Goal: Task Accomplishment & Management: Manage account settings

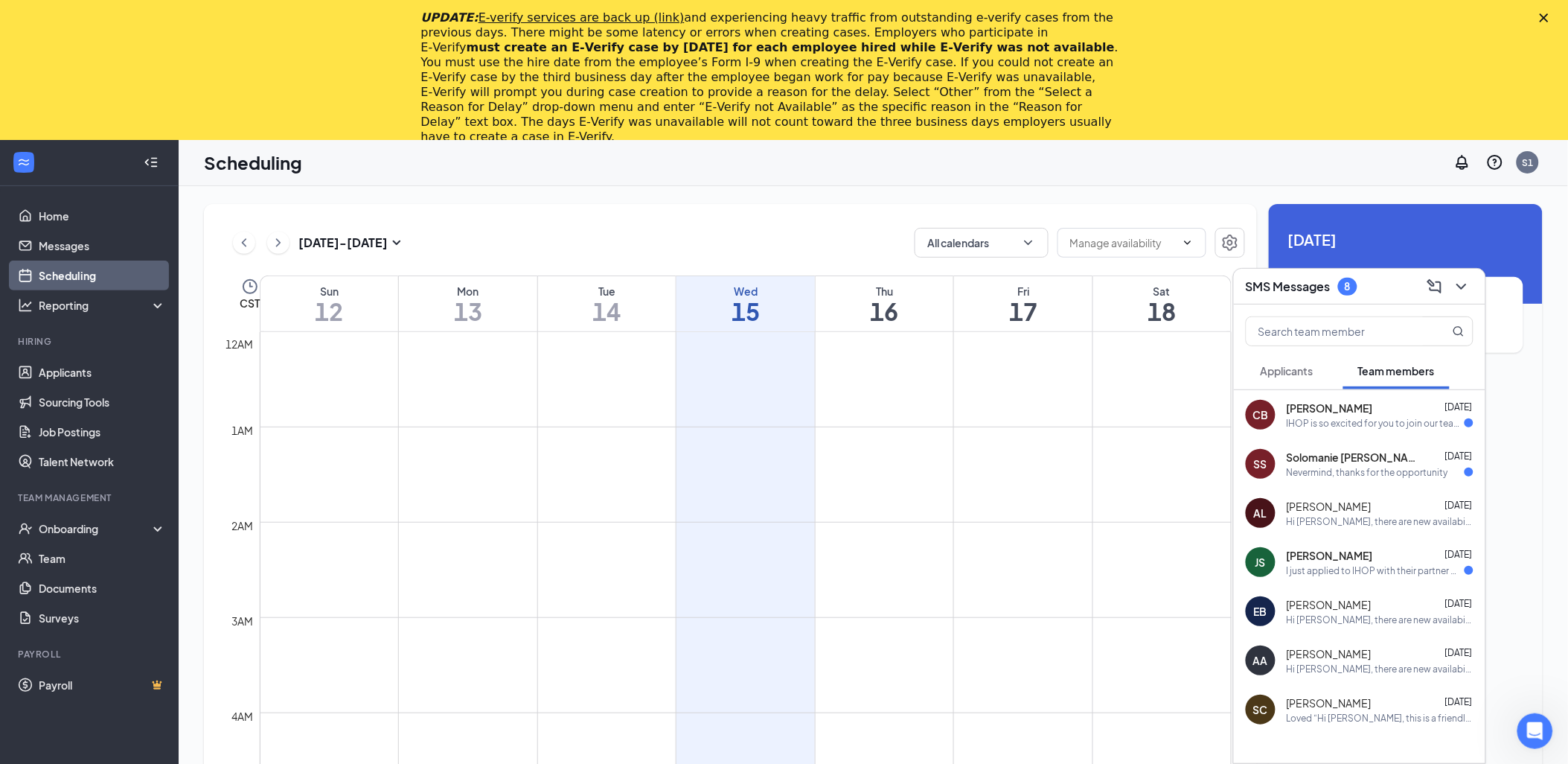
scroll to position [732, 0]
click at [1362, 570] on div "I just applied to IHOP with their partner @[DOMAIN_NAME]! Excited for new oppor…" at bounding box center [1376, 571] width 178 height 13
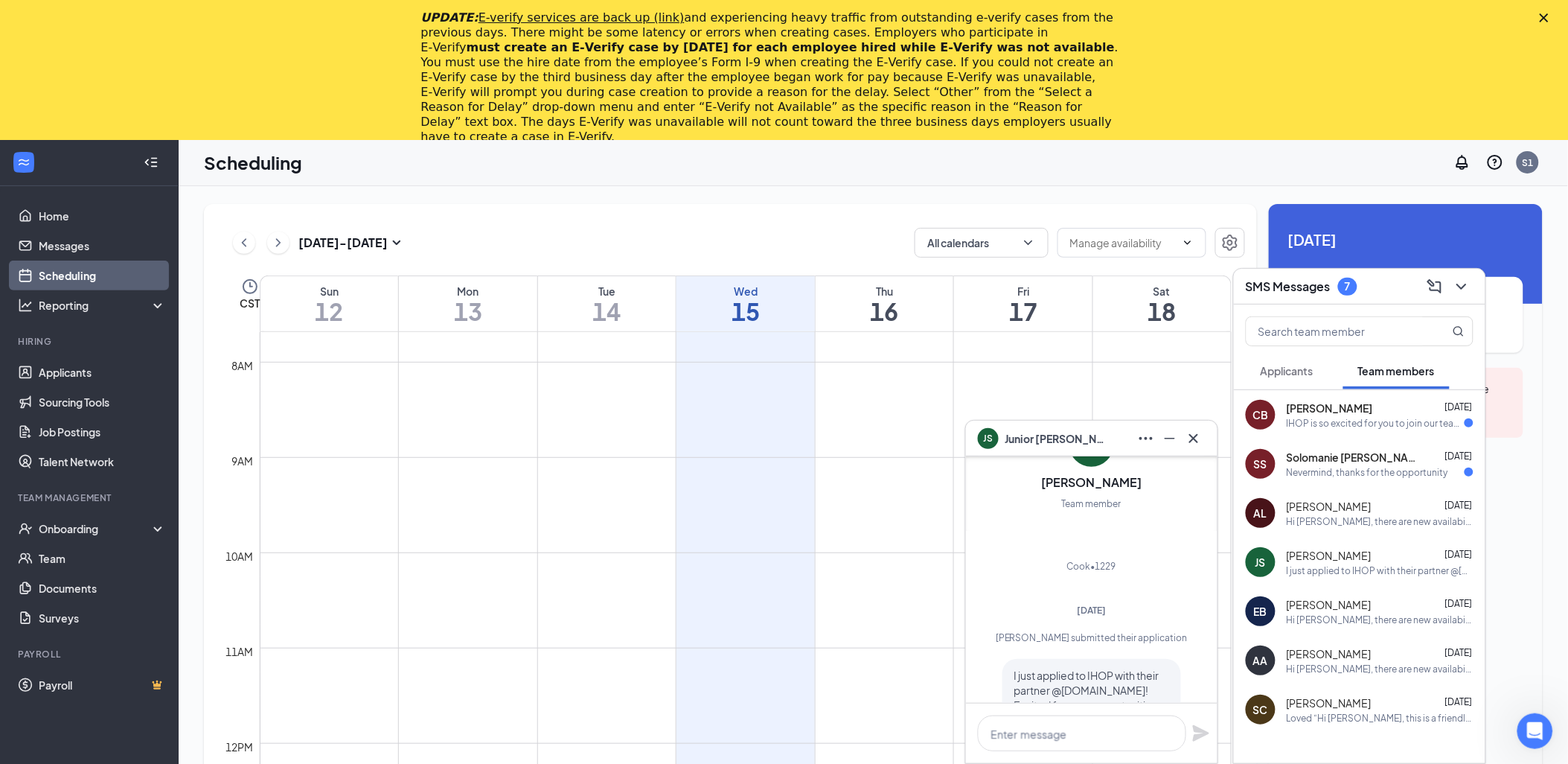
scroll to position [0, 0]
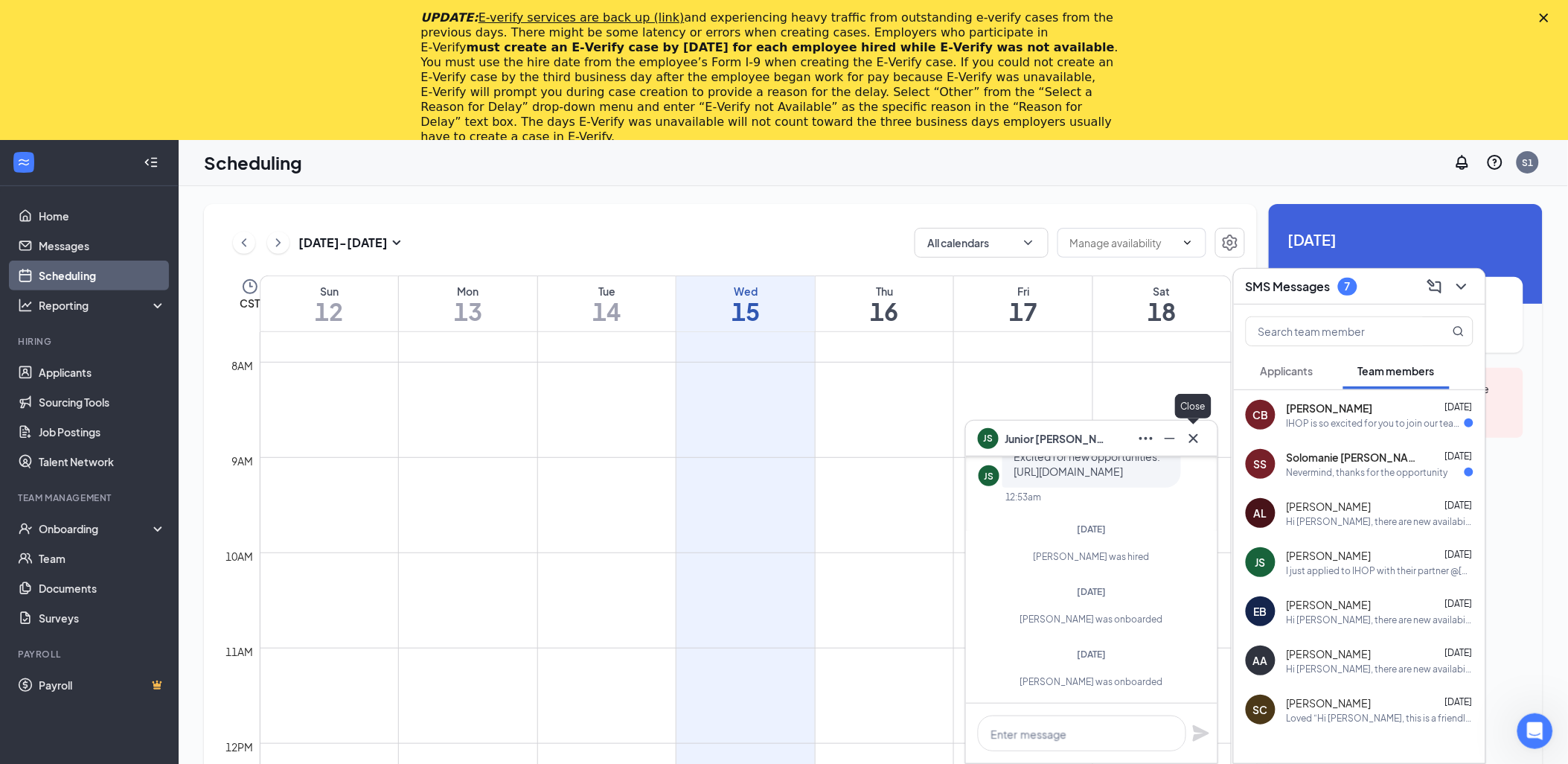
click at [1194, 438] on icon "Cross" at bounding box center [1194, 438] width 9 height 9
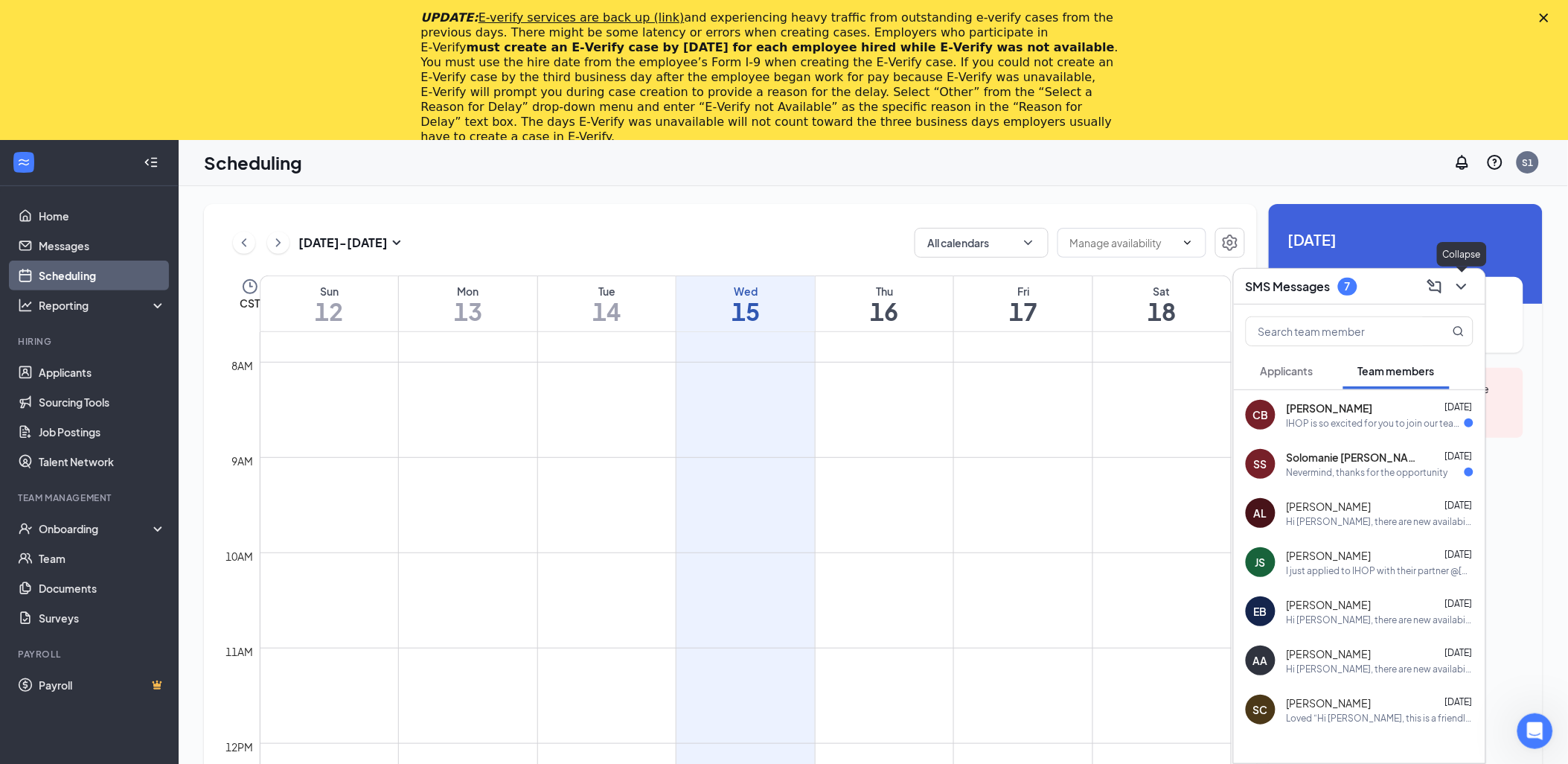
click at [1460, 286] on icon "ChevronDown" at bounding box center [1461, 286] width 9 height 6
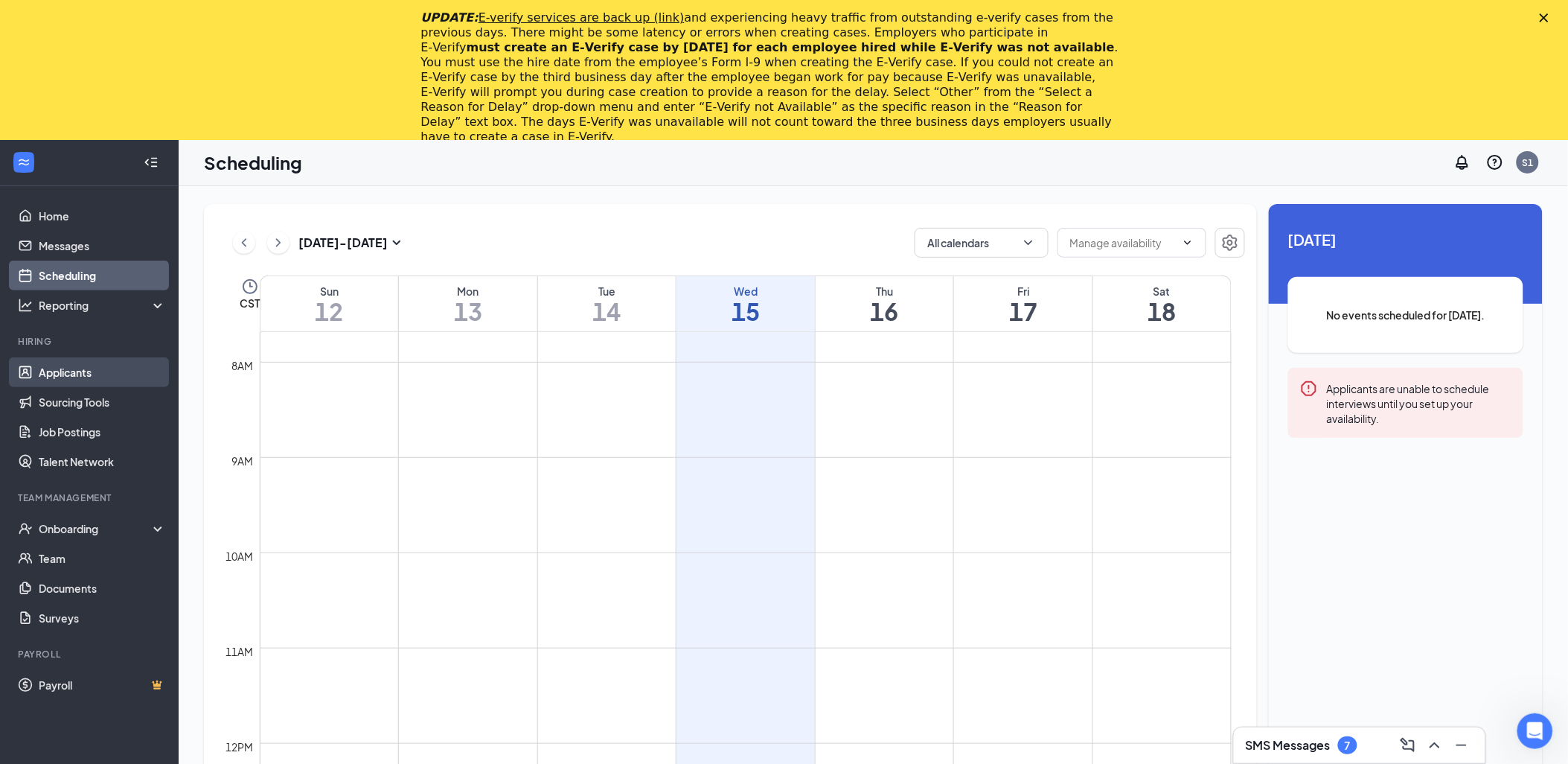
click at [67, 378] on link "Applicants" at bounding box center [103, 372] width 127 height 30
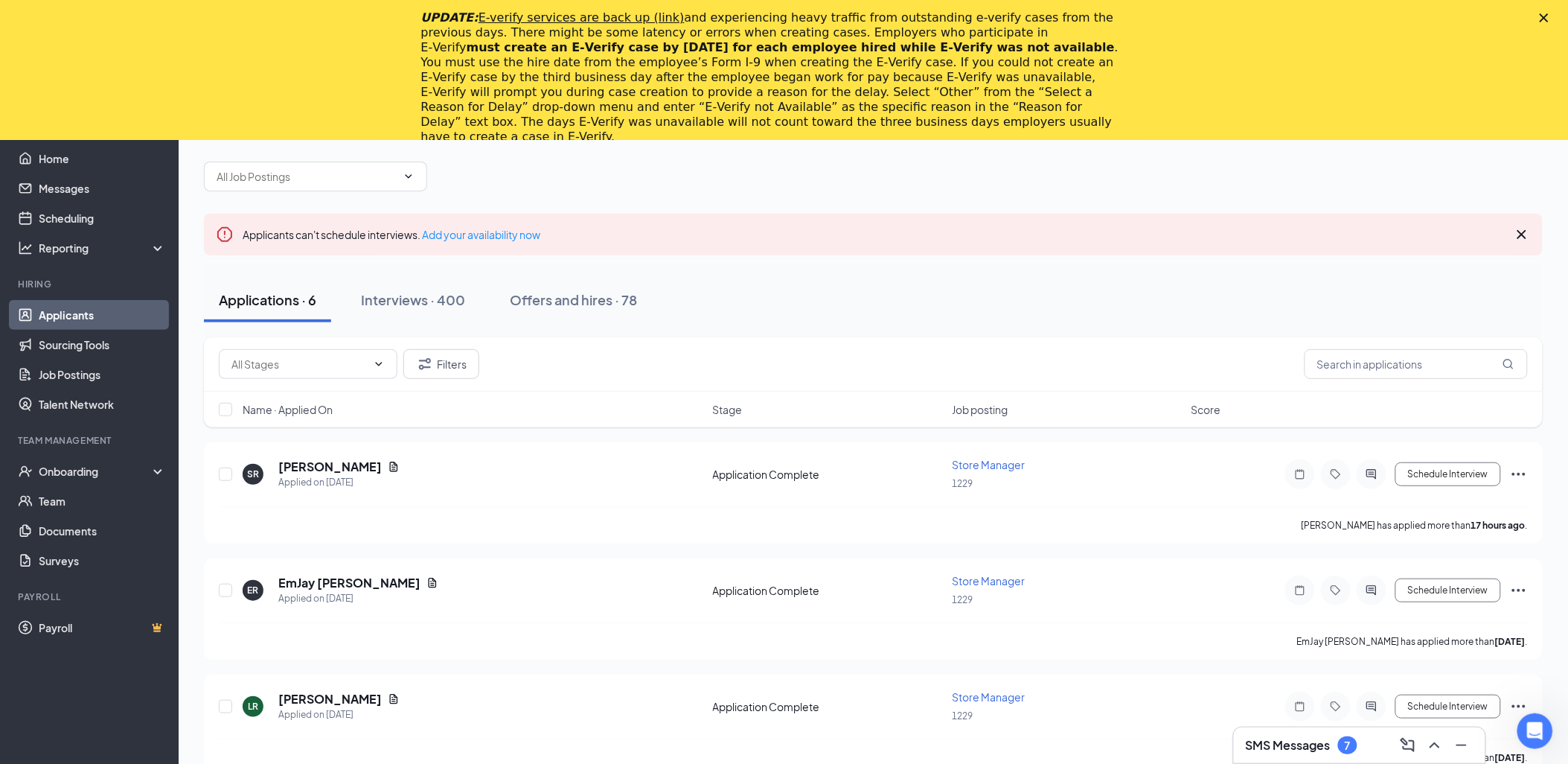
scroll to position [82, 0]
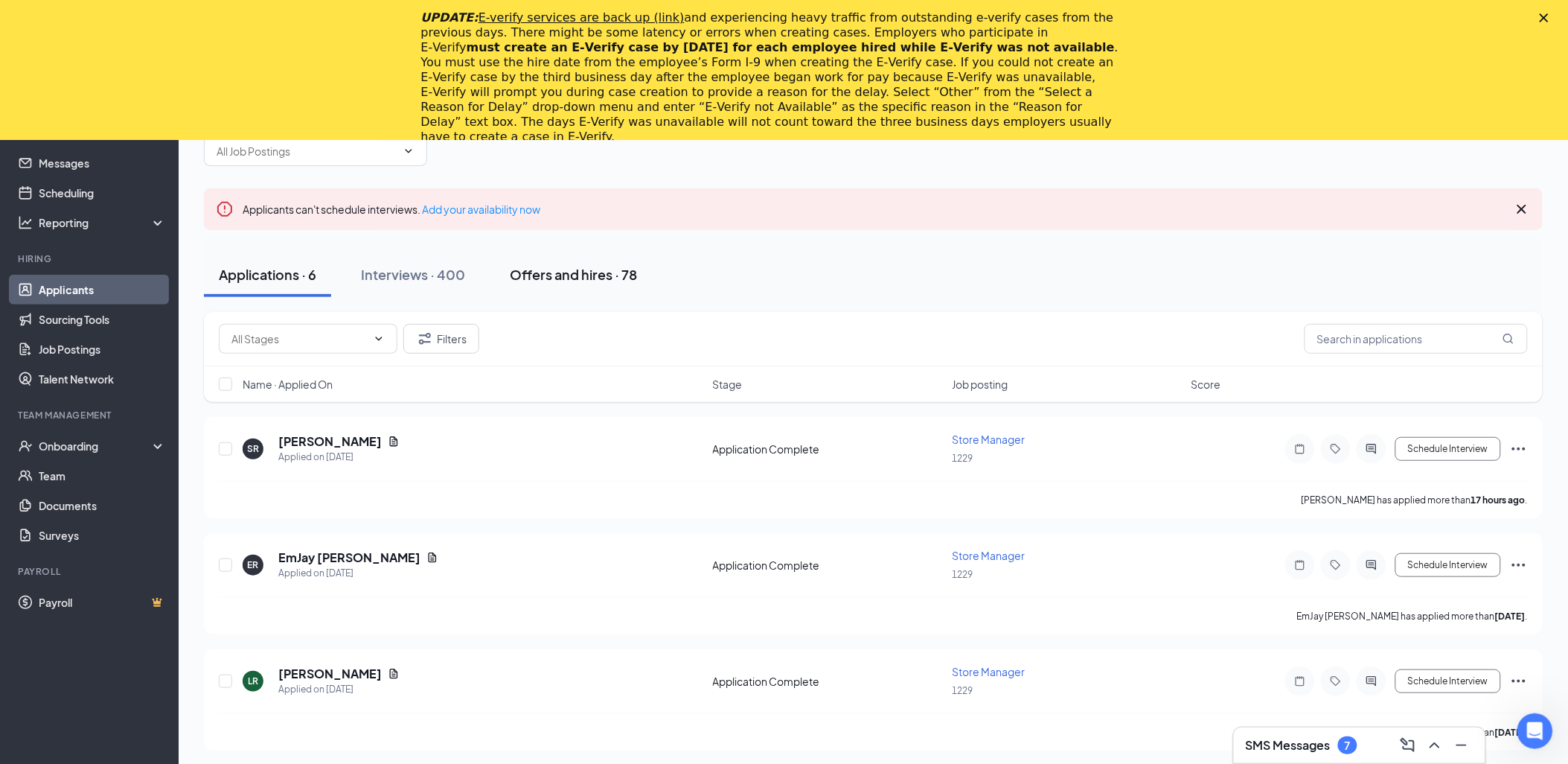
click at [562, 267] on div "Offers and hires · 78" at bounding box center [573, 274] width 127 height 18
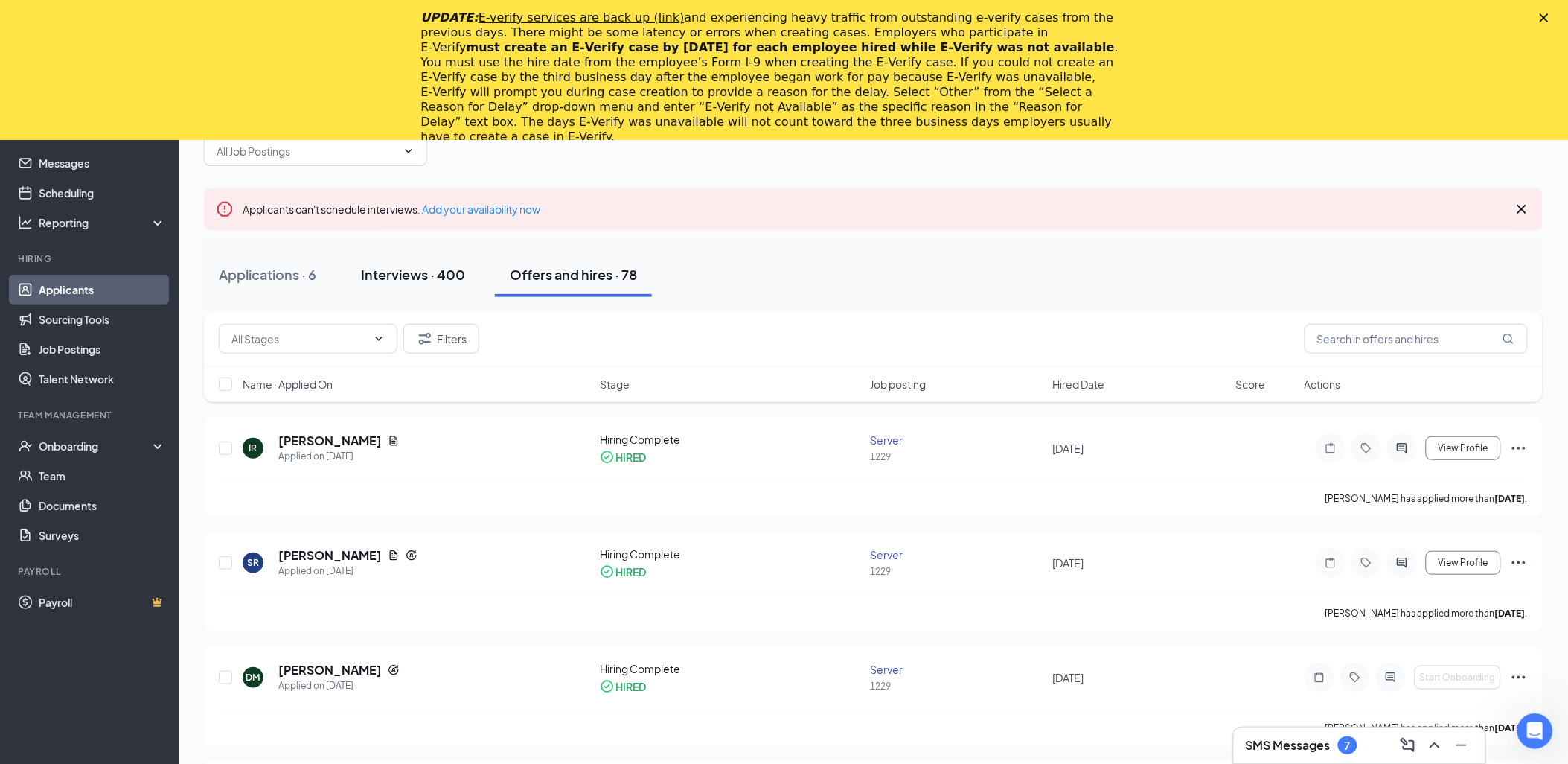
click at [442, 271] on div "Interviews · 400" at bounding box center [413, 274] width 104 height 18
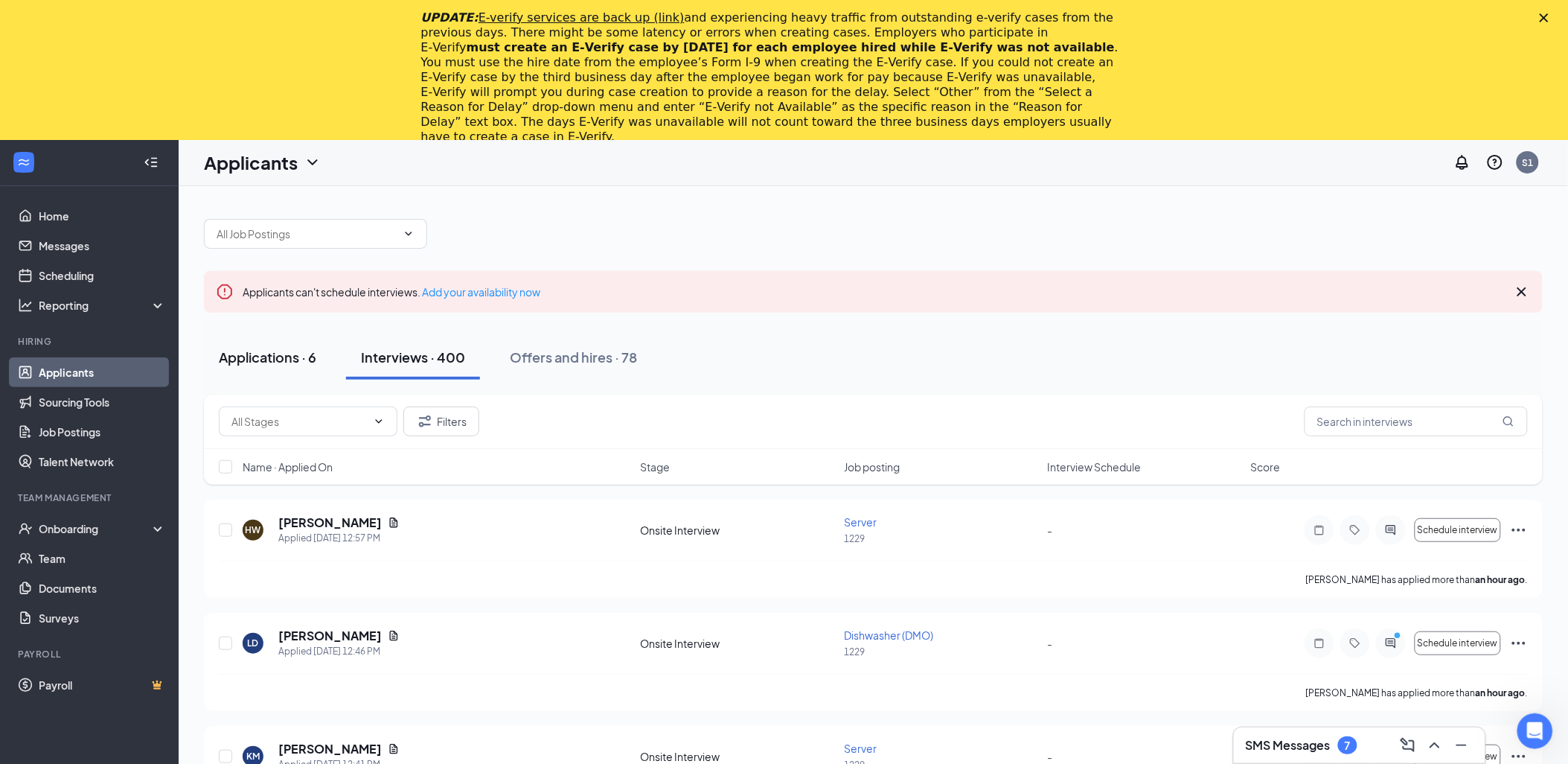
click at [234, 354] on div "Applications · 6" at bounding box center [268, 357] width 98 height 18
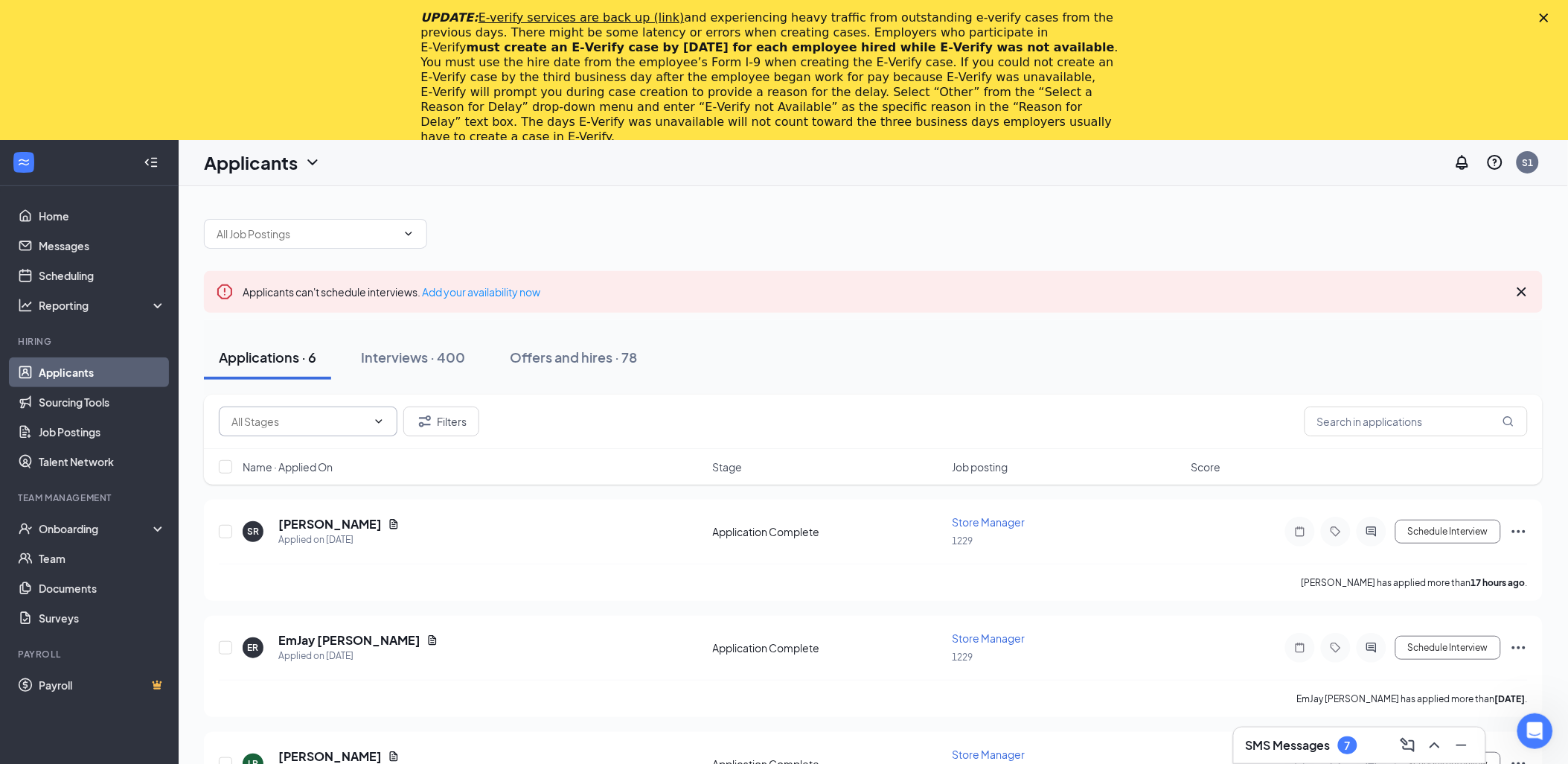
click at [258, 413] on input "text" at bounding box center [299, 421] width 136 height 17
click at [322, 524] on div "Application Complete (433)" at bounding box center [309, 517] width 132 height 17
type input "Application Complete (433)"
click at [64, 214] on link "Home" at bounding box center [103, 216] width 127 height 30
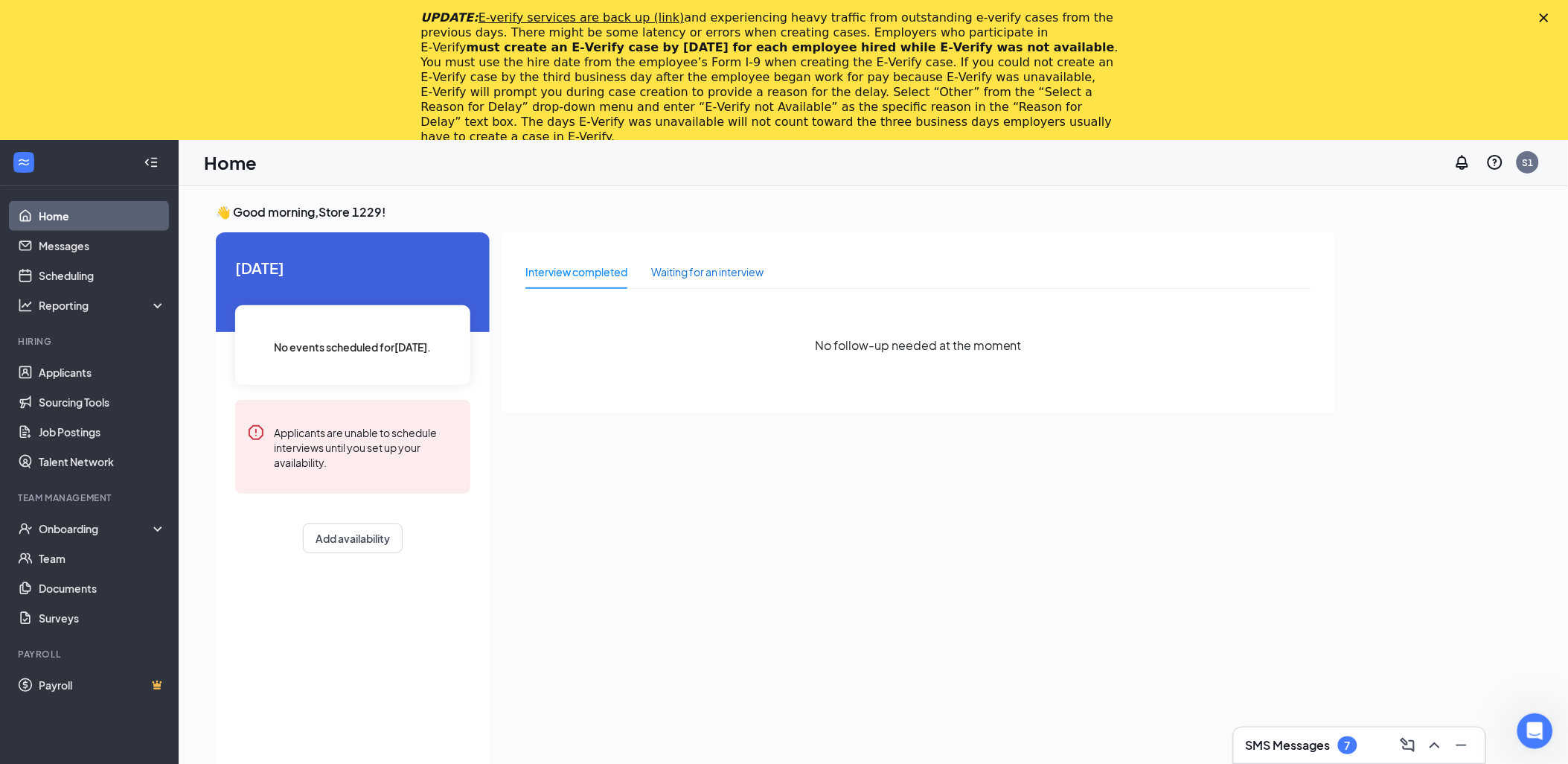
click at [735, 270] on div "Waiting for an interview" at bounding box center [707, 272] width 113 height 17
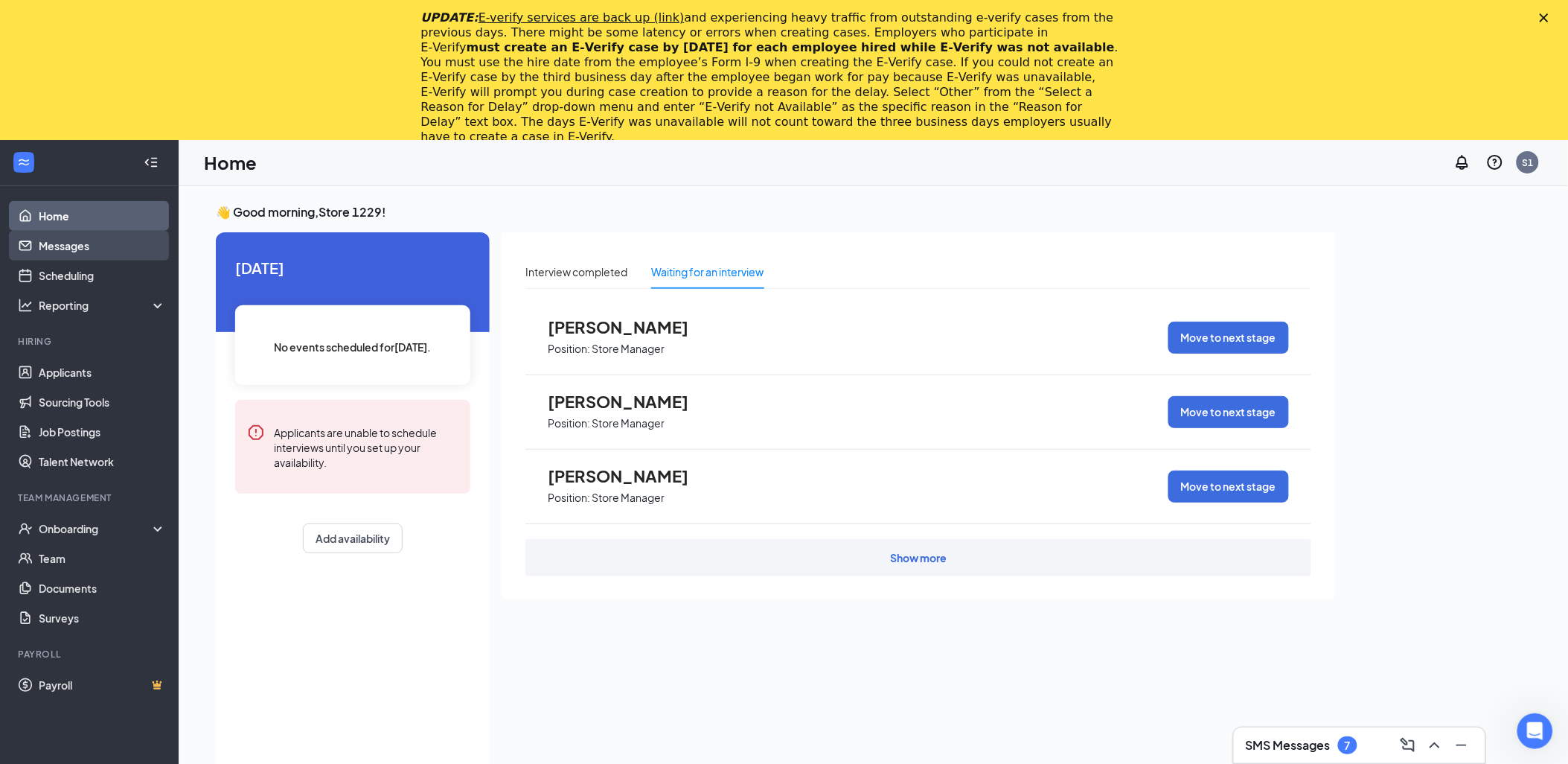
click at [98, 249] on link "Messages" at bounding box center [103, 246] width 127 height 30
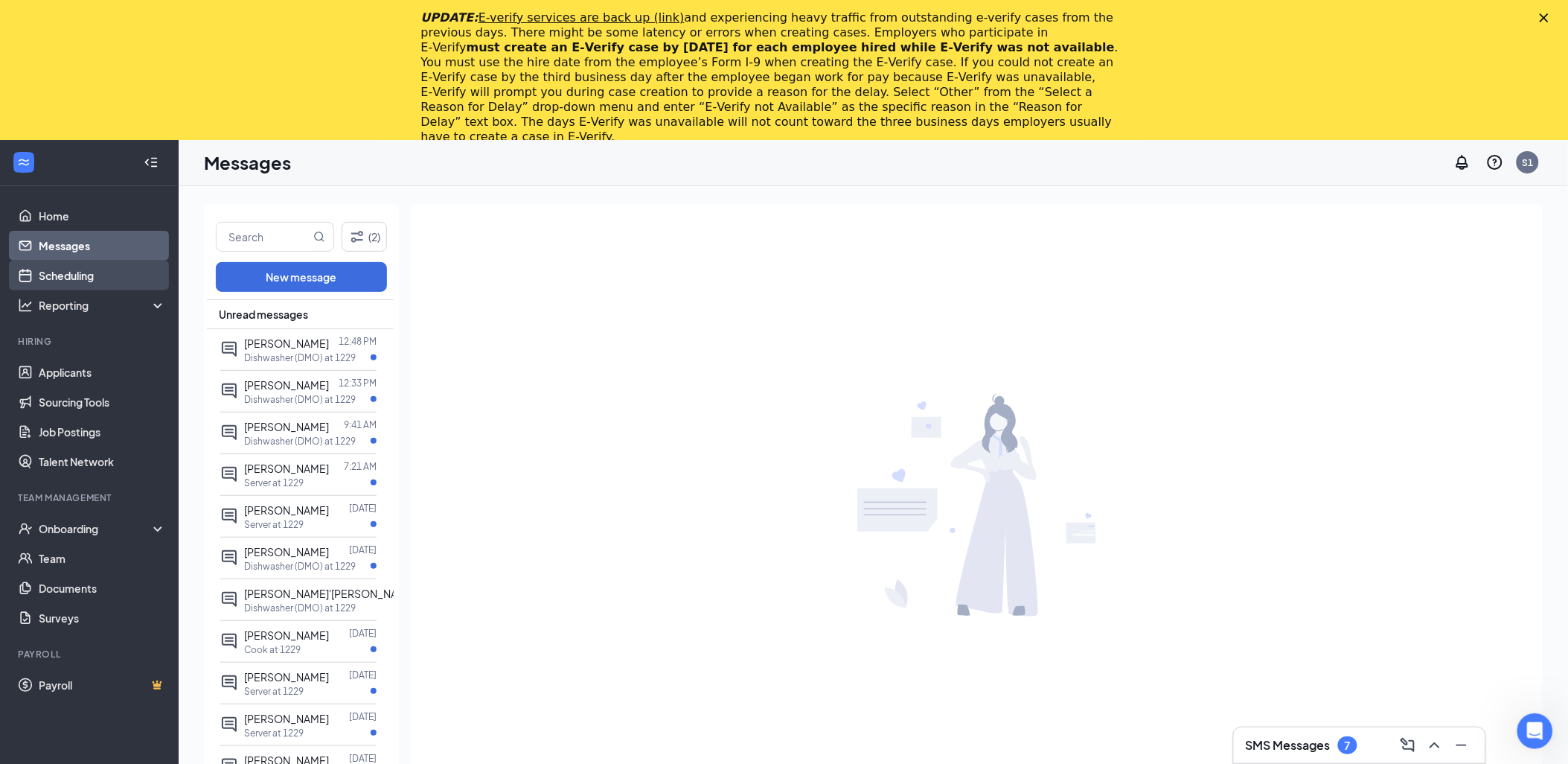
click at [80, 278] on link "Scheduling" at bounding box center [103, 275] width 127 height 30
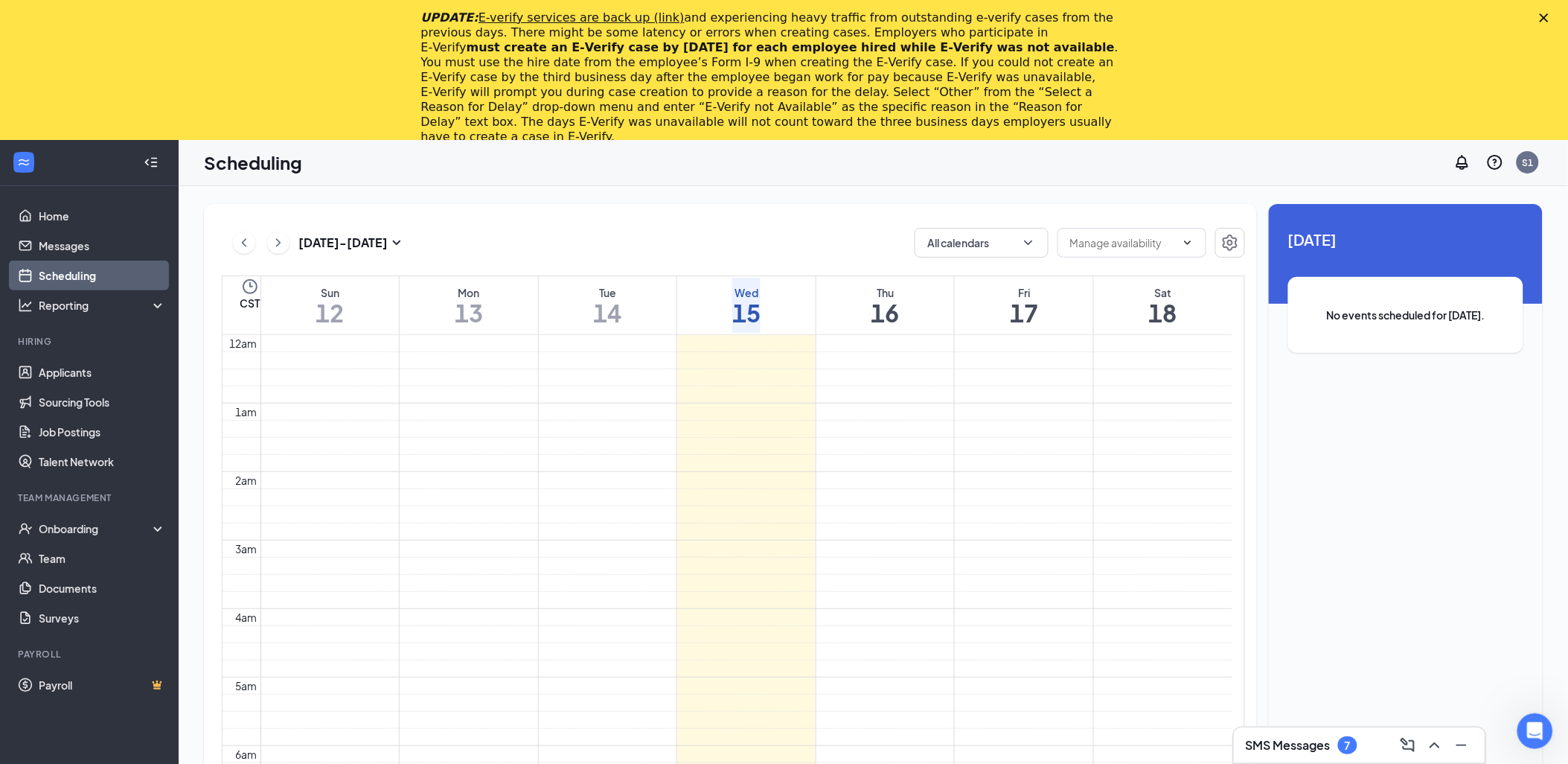
scroll to position [732, 0]
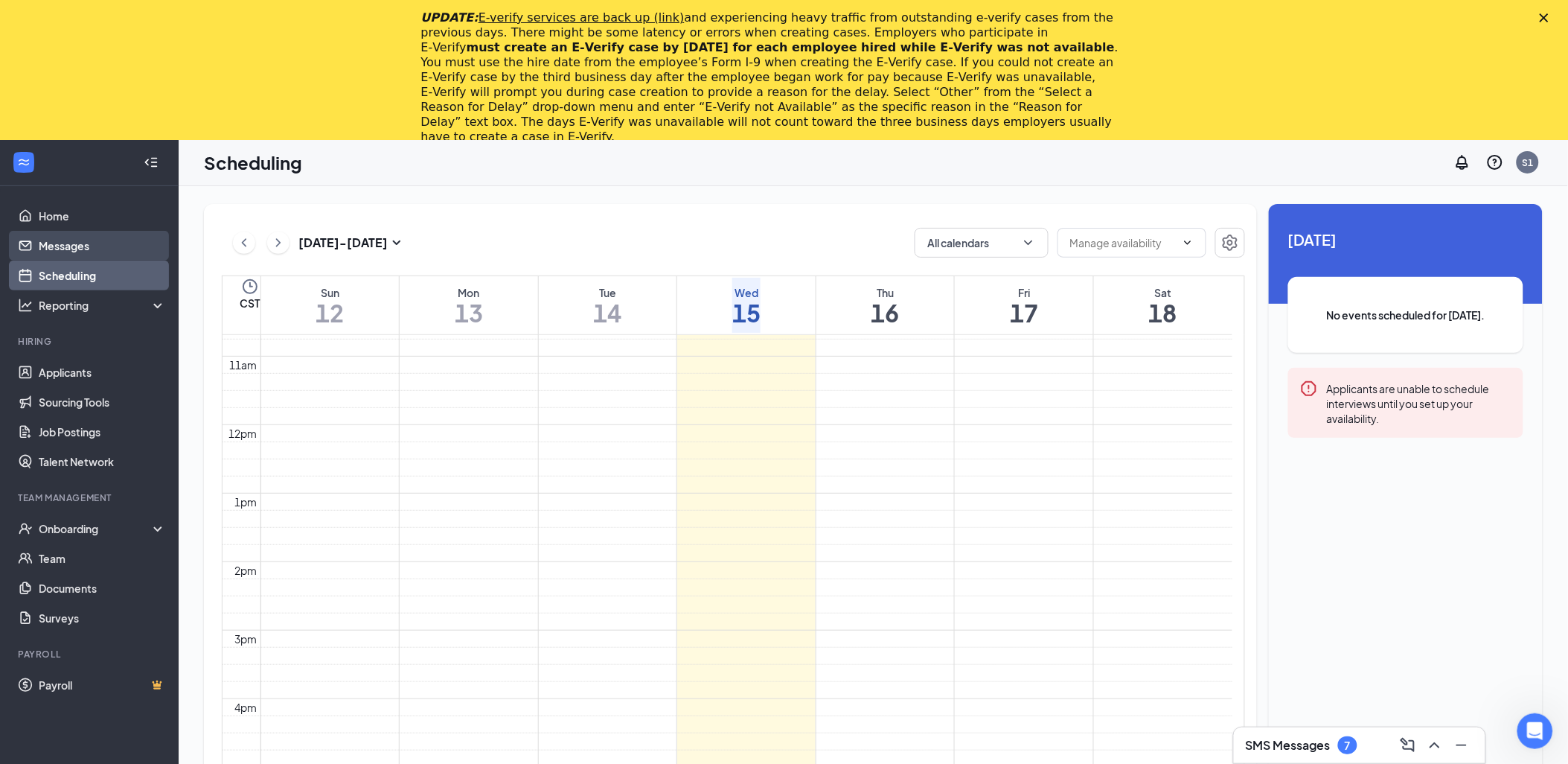
click at [65, 248] on link "Messages" at bounding box center [103, 246] width 127 height 30
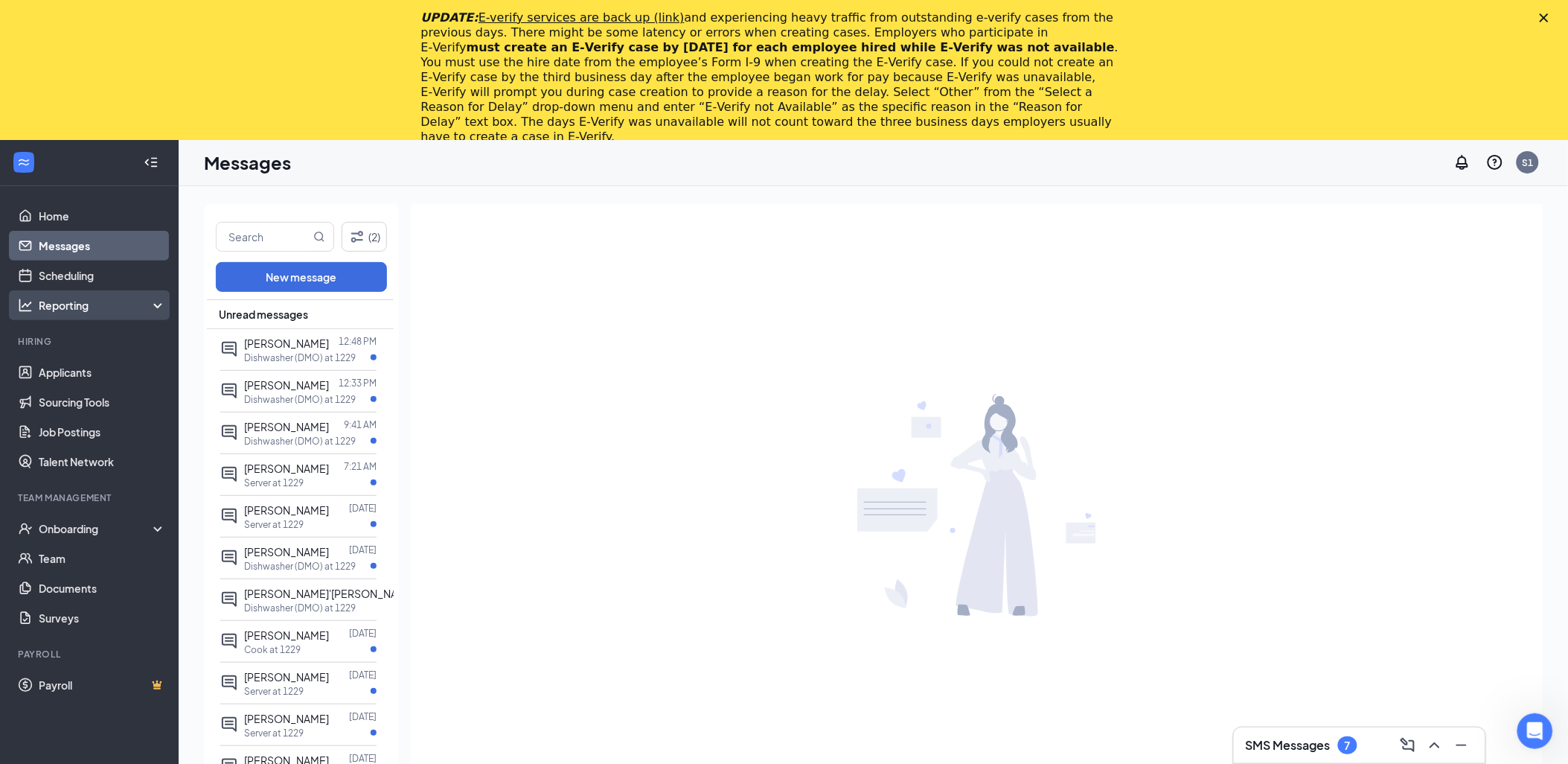
click at [61, 304] on div "Reporting" at bounding box center [103, 305] width 128 height 15
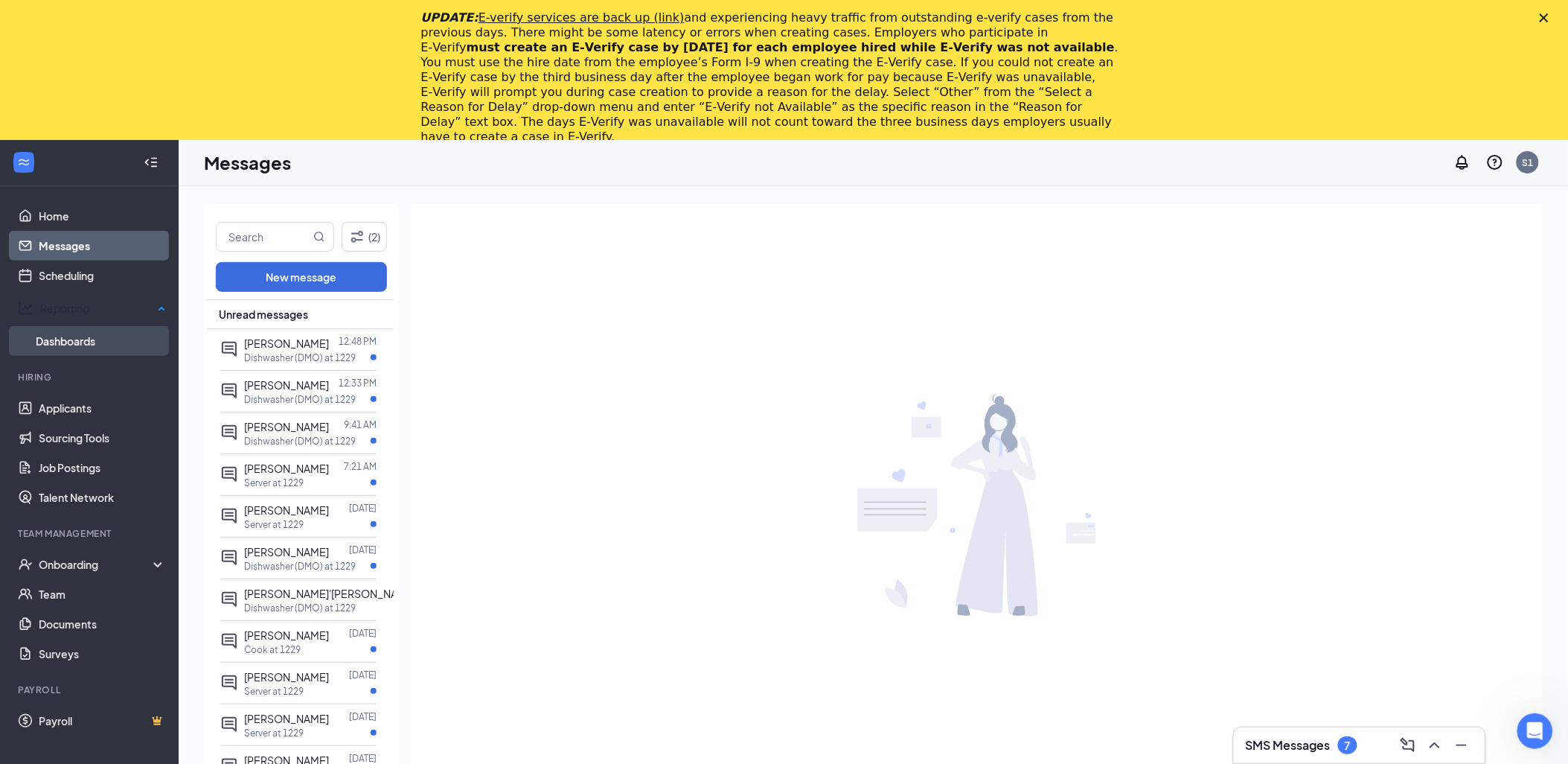
click at [60, 329] on link "Dashboards" at bounding box center [101, 341] width 130 height 30
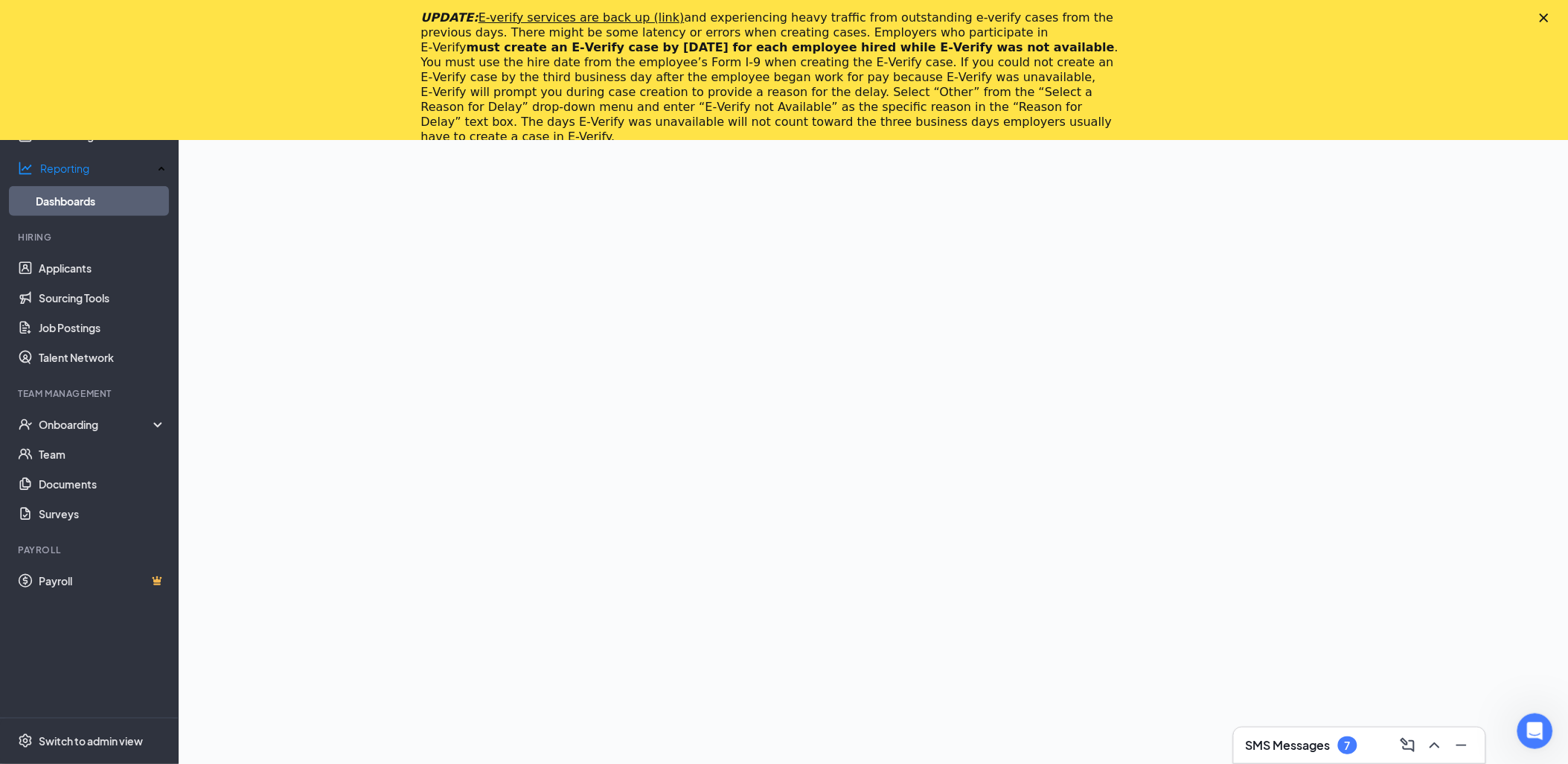
scroll to position [248, 0]
click at [68, 259] on link "Applicants" at bounding box center [103, 268] width 127 height 30
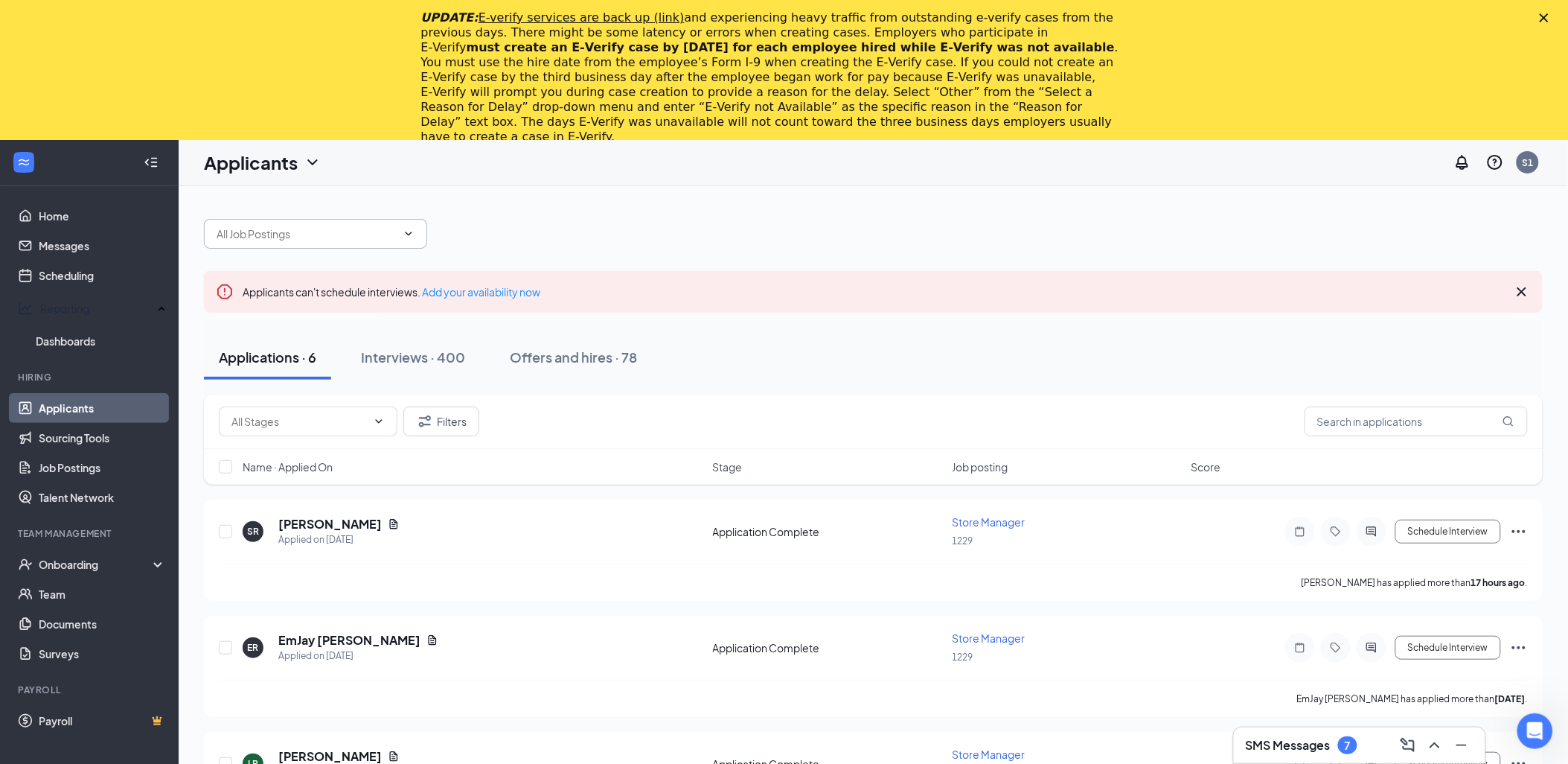
click at [341, 234] on input "text" at bounding box center [307, 234] width 180 height 17
click at [254, 362] on div "Cook (1229)" at bounding box center [258, 365] width 59 height 17
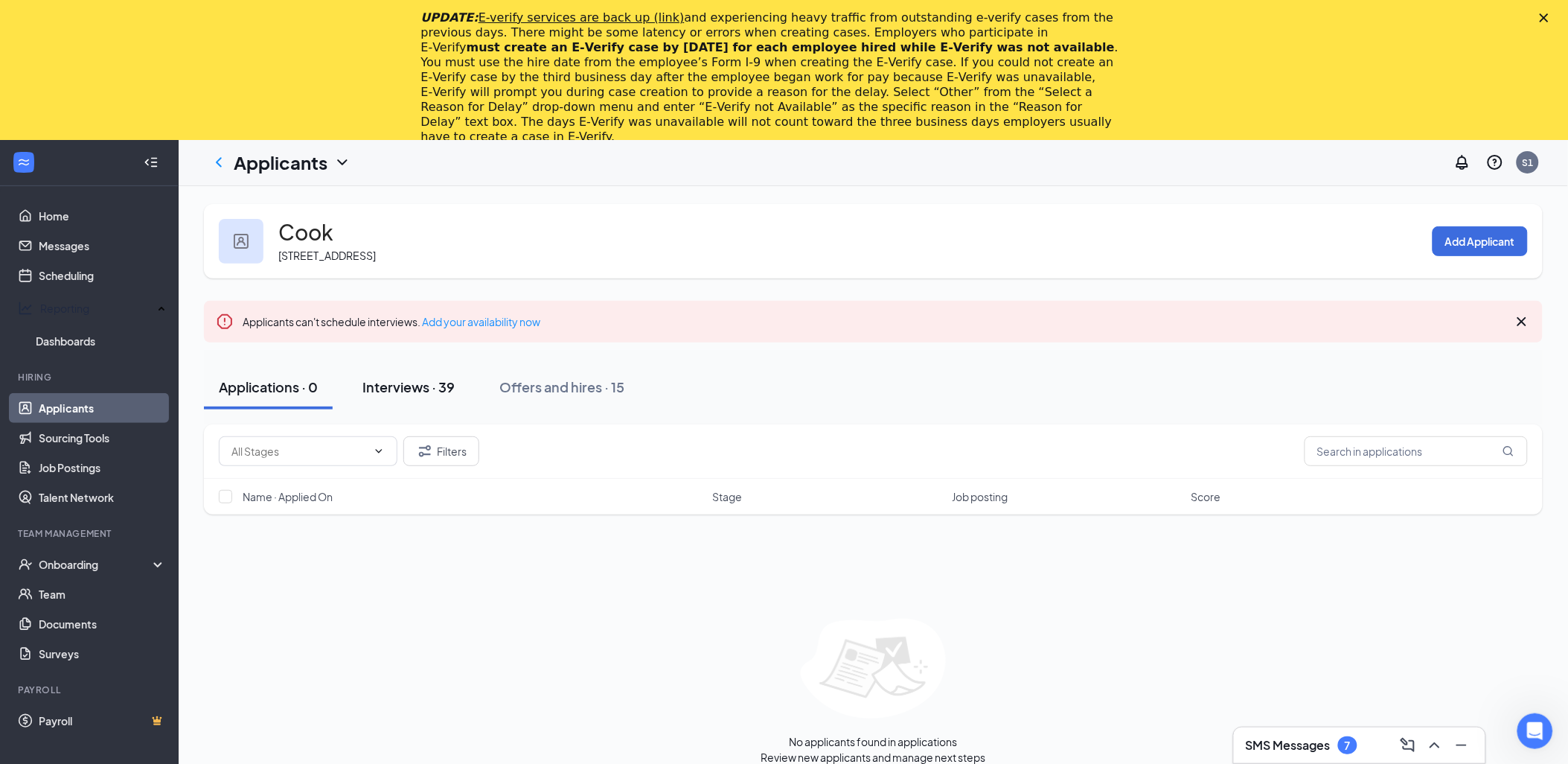
click at [386, 392] on div "Interviews · 39" at bounding box center [409, 387] width 92 height 18
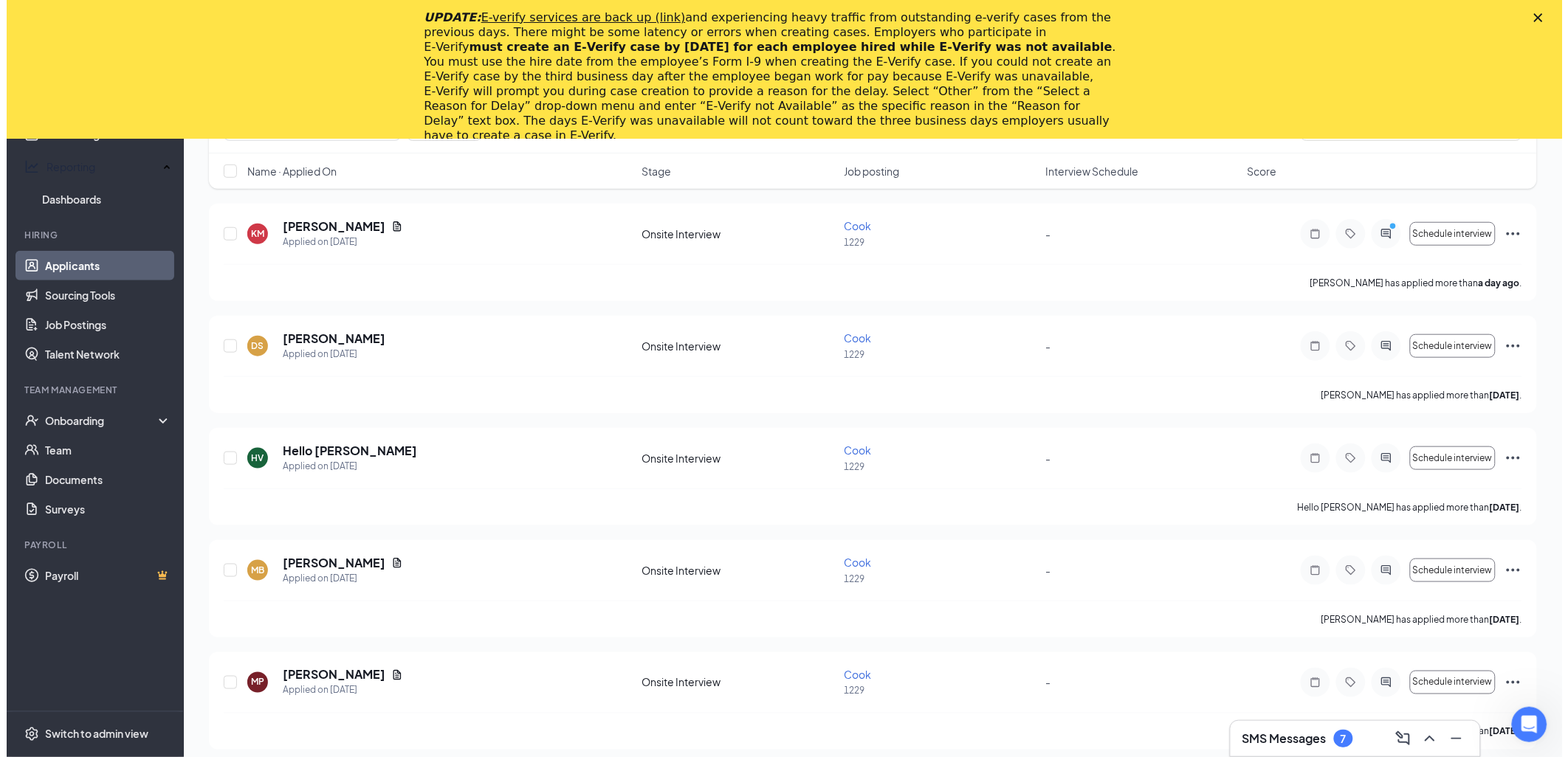
scroll to position [384, 0]
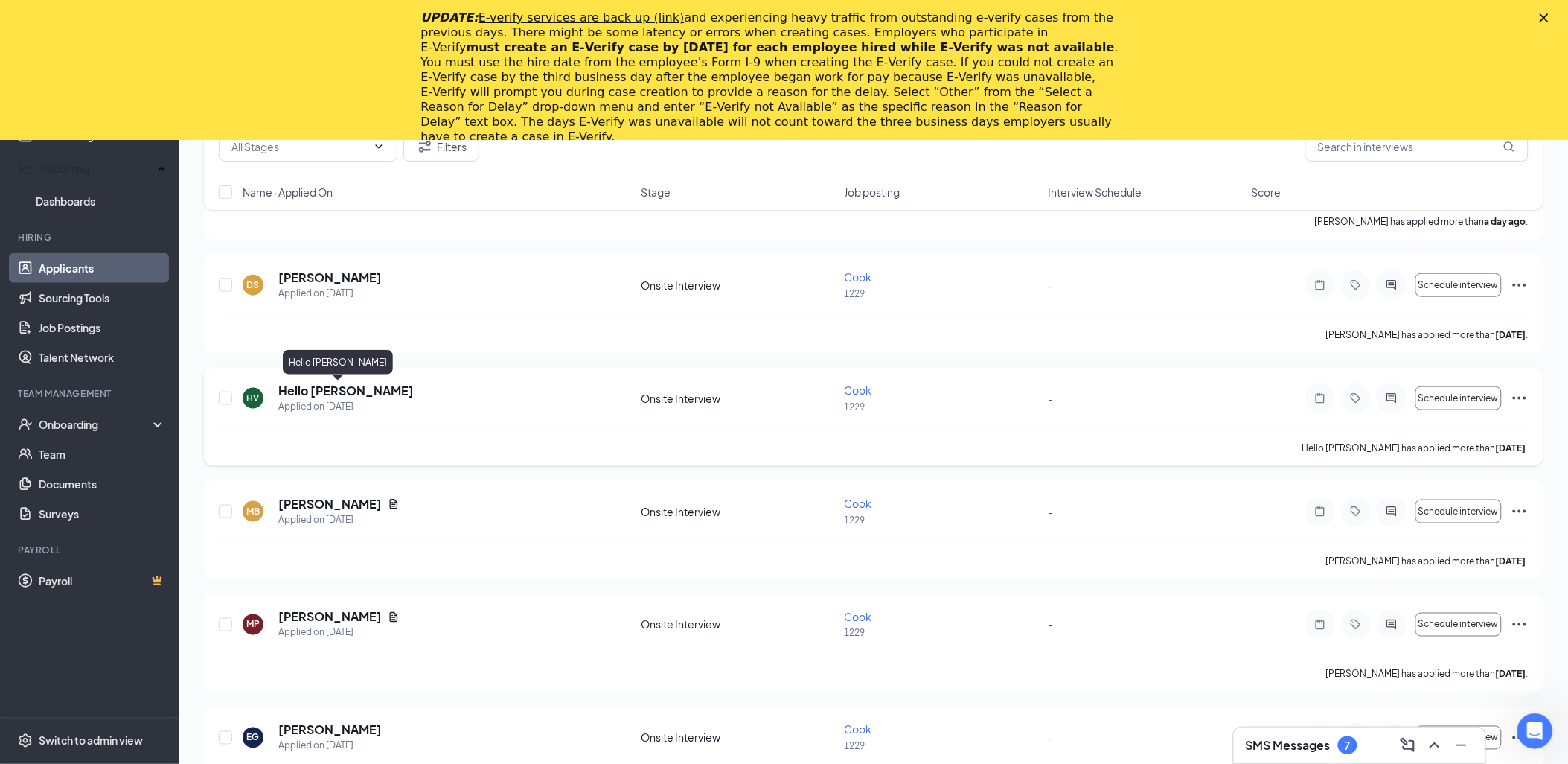
click at [325, 395] on h5 "Hello [PERSON_NAME]" at bounding box center [345, 391] width 136 height 17
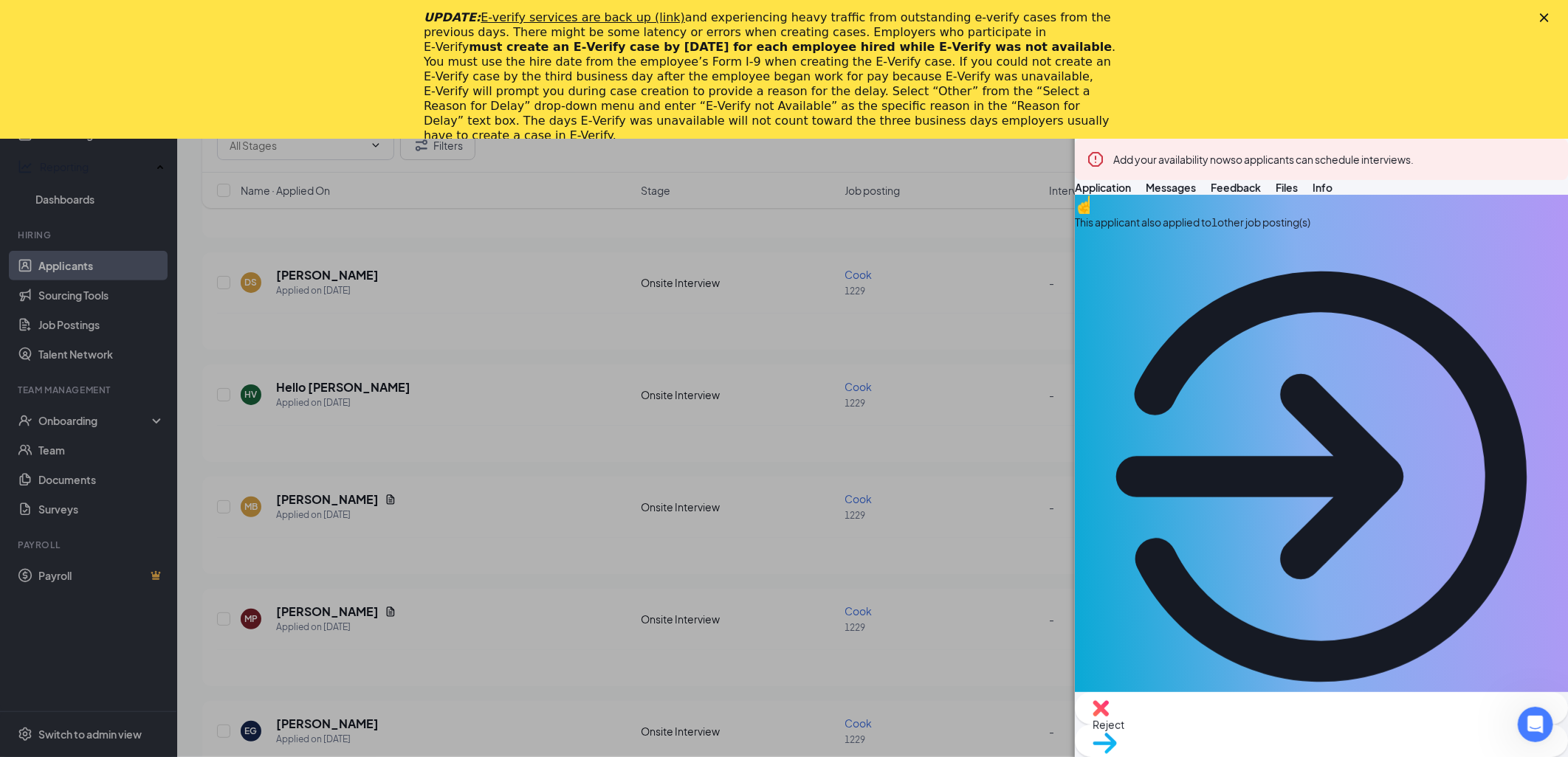
click at [1391, 741] on div "Move to stage" at bounding box center [1322, 741] width 493 height 32
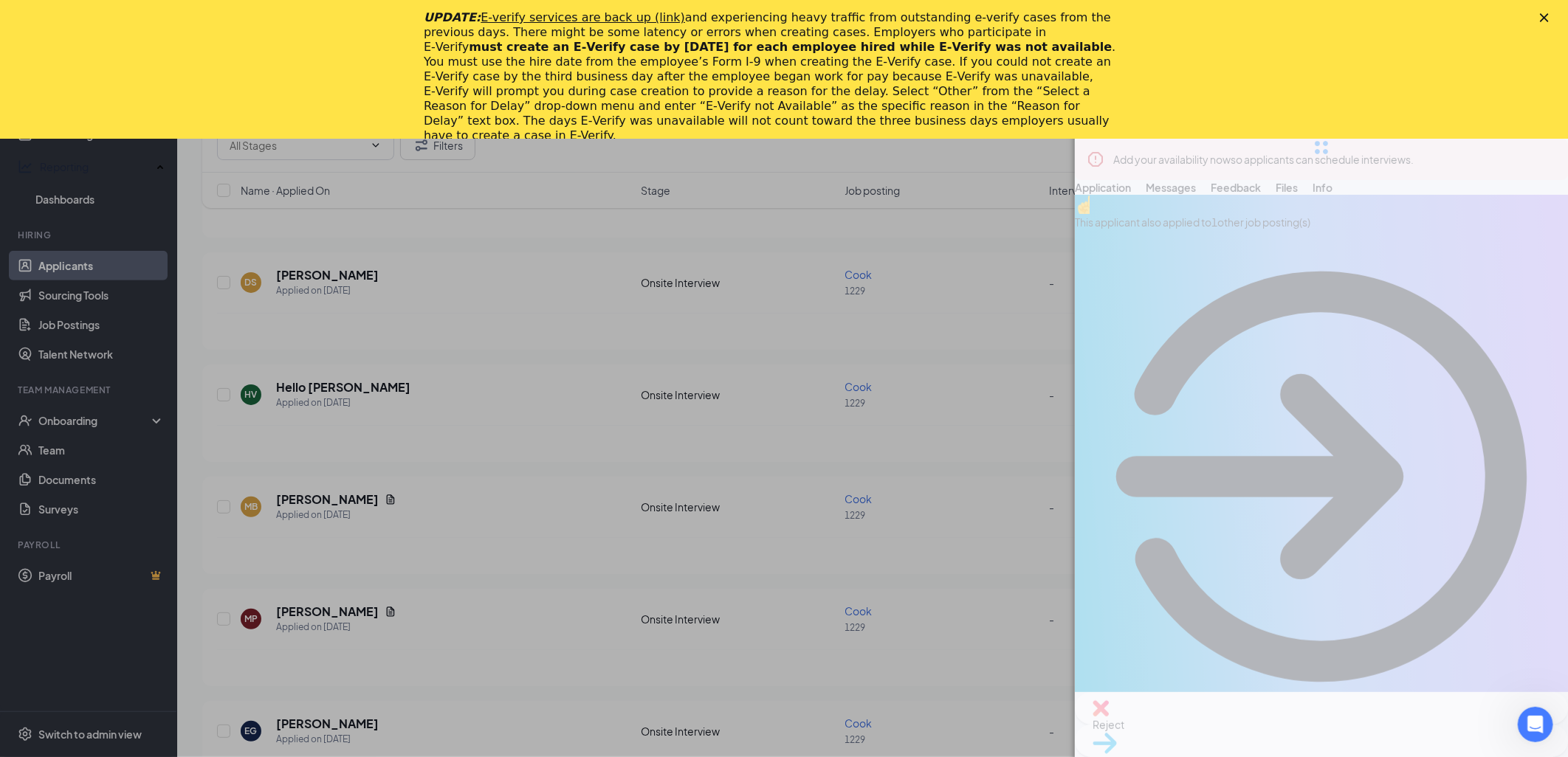
type input "Hiring Complete (final stage)"
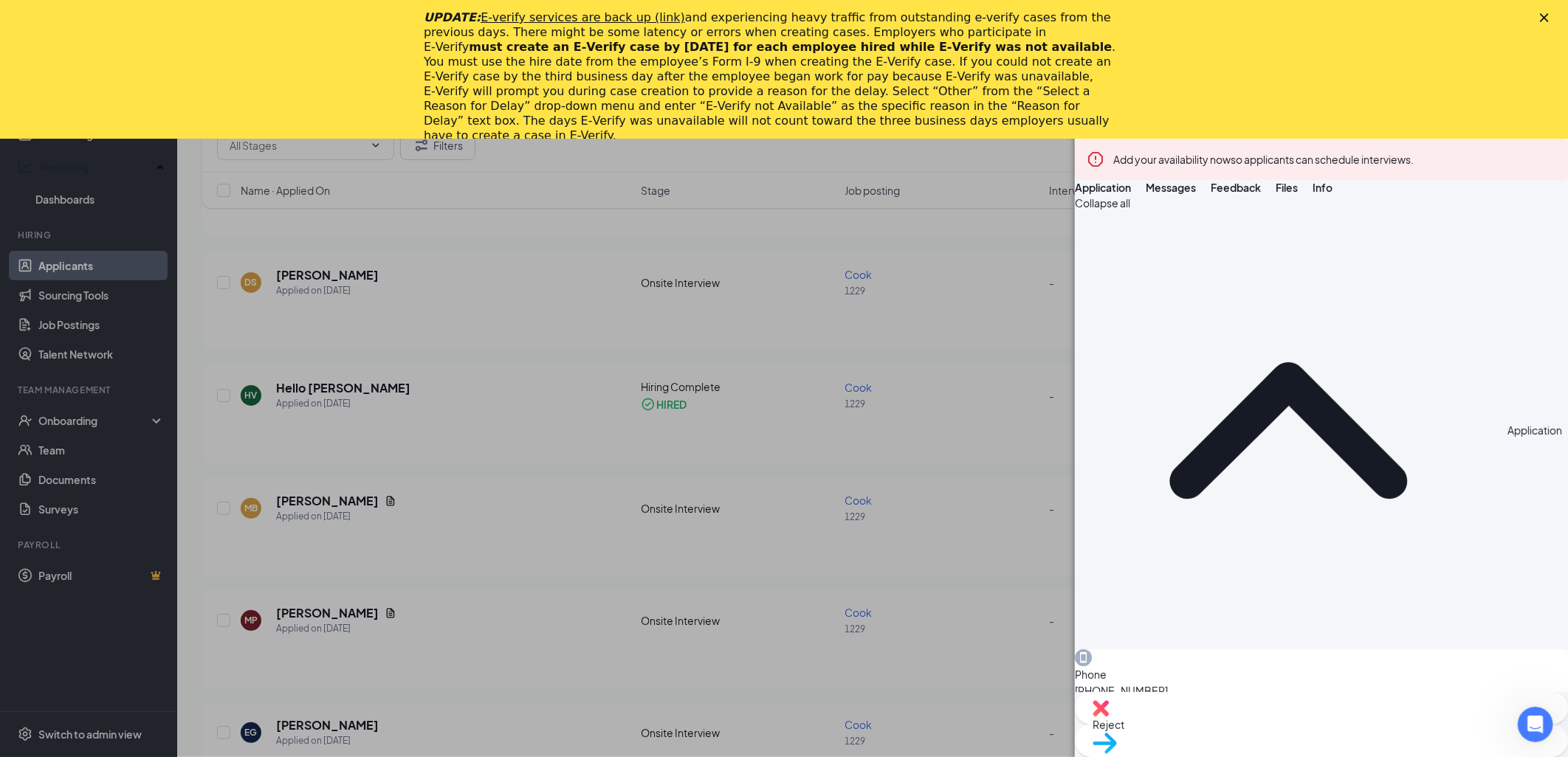
click at [1545, 17] on polygon "Close" at bounding box center [1544, 18] width 9 height 9
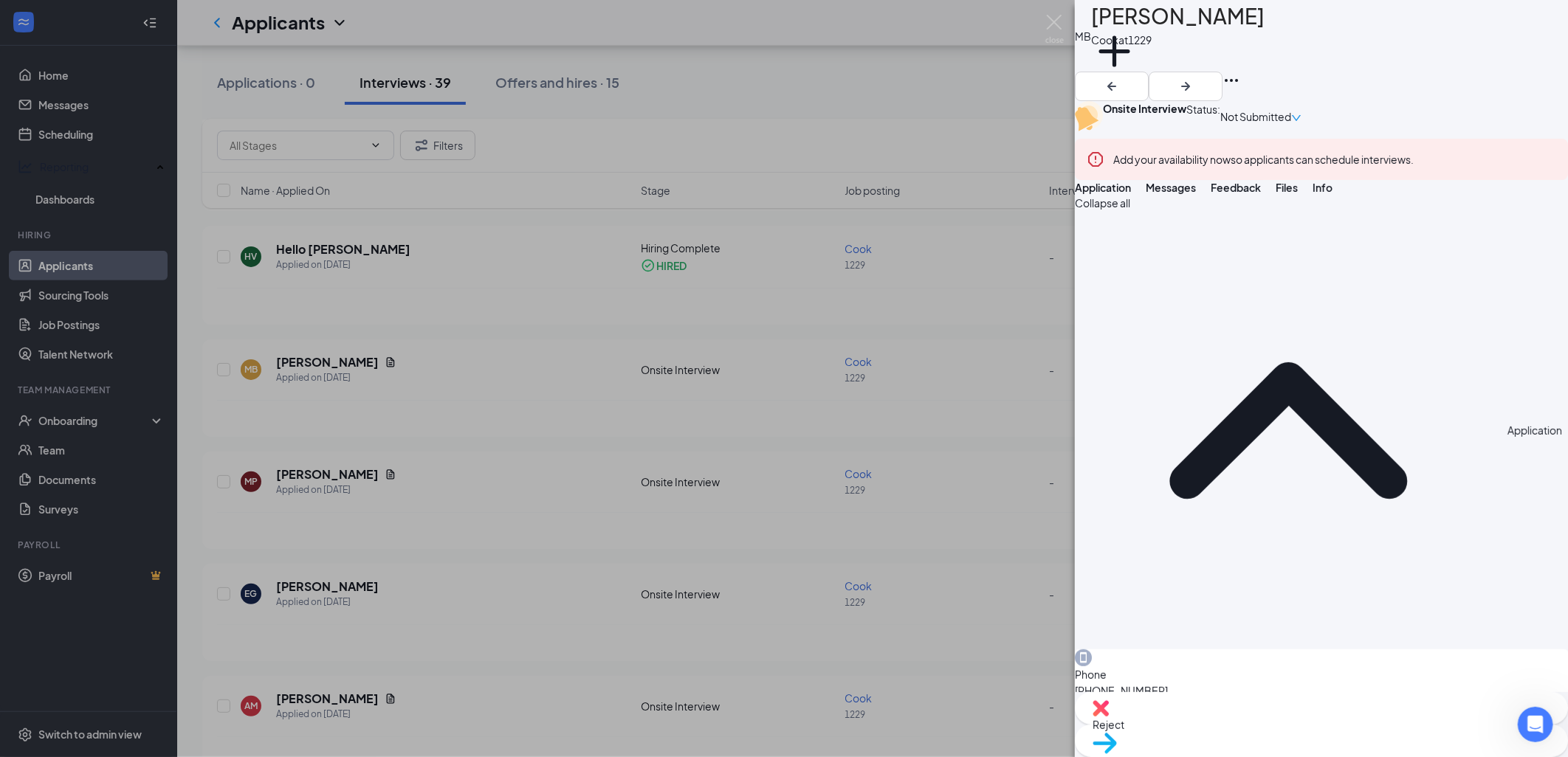
click at [1291, 108] on span "Not Submitted" at bounding box center [1255, 116] width 71 height 16
click at [1301, 113] on icon "down" at bounding box center [1296, 117] width 10 height 10
click at [1334, 68] on div "MB [PERSON_NAME] at 1229 Add a tag" at bounding box center [1322, 50] width 493 height 101
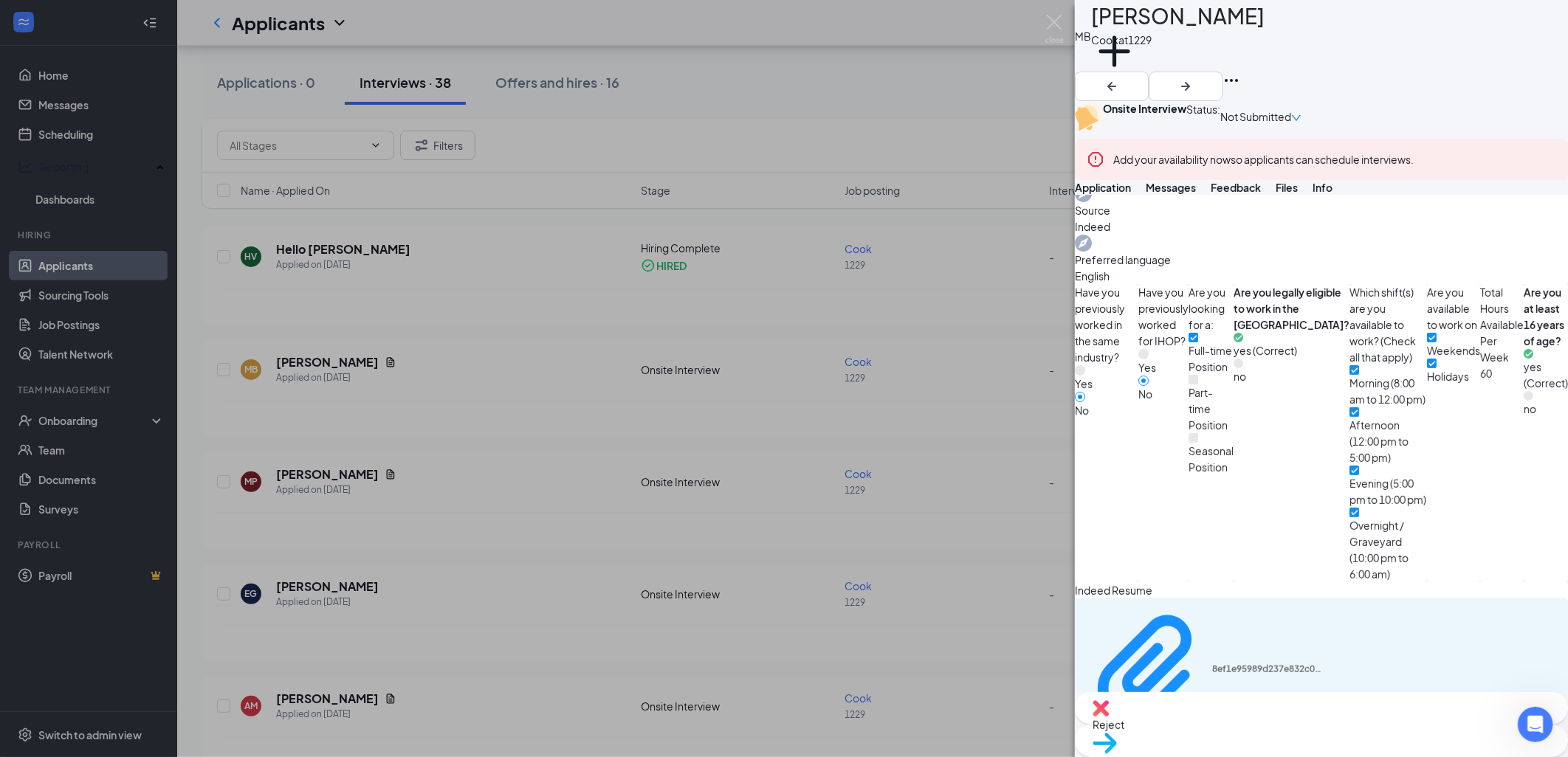
scroll to position [630, 0]
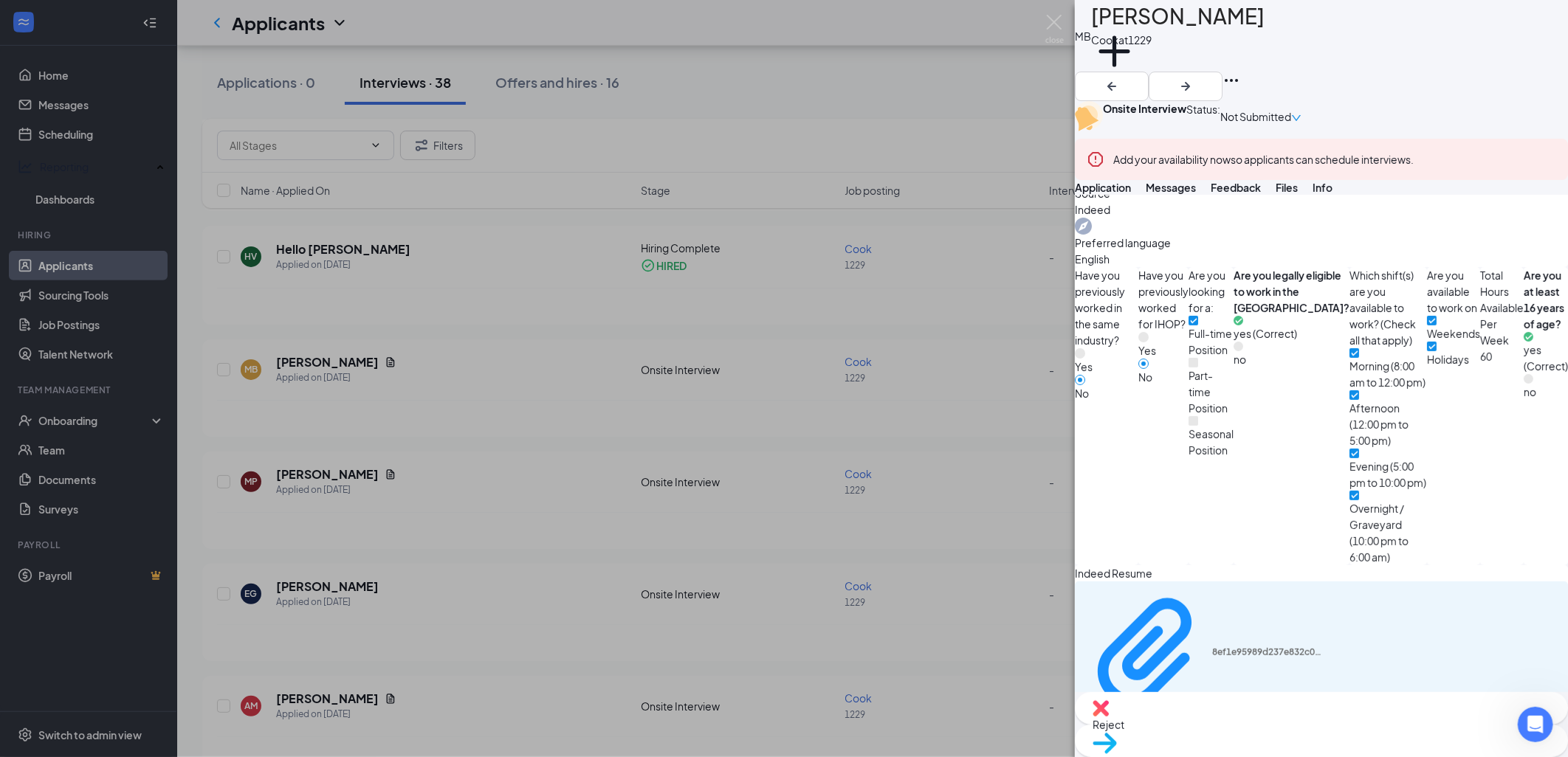
click at [1367, 754] on span "Move to stage" at bounding box center [1322, 762] width 458 height 16
type input "Hiring Complete (final stage)"
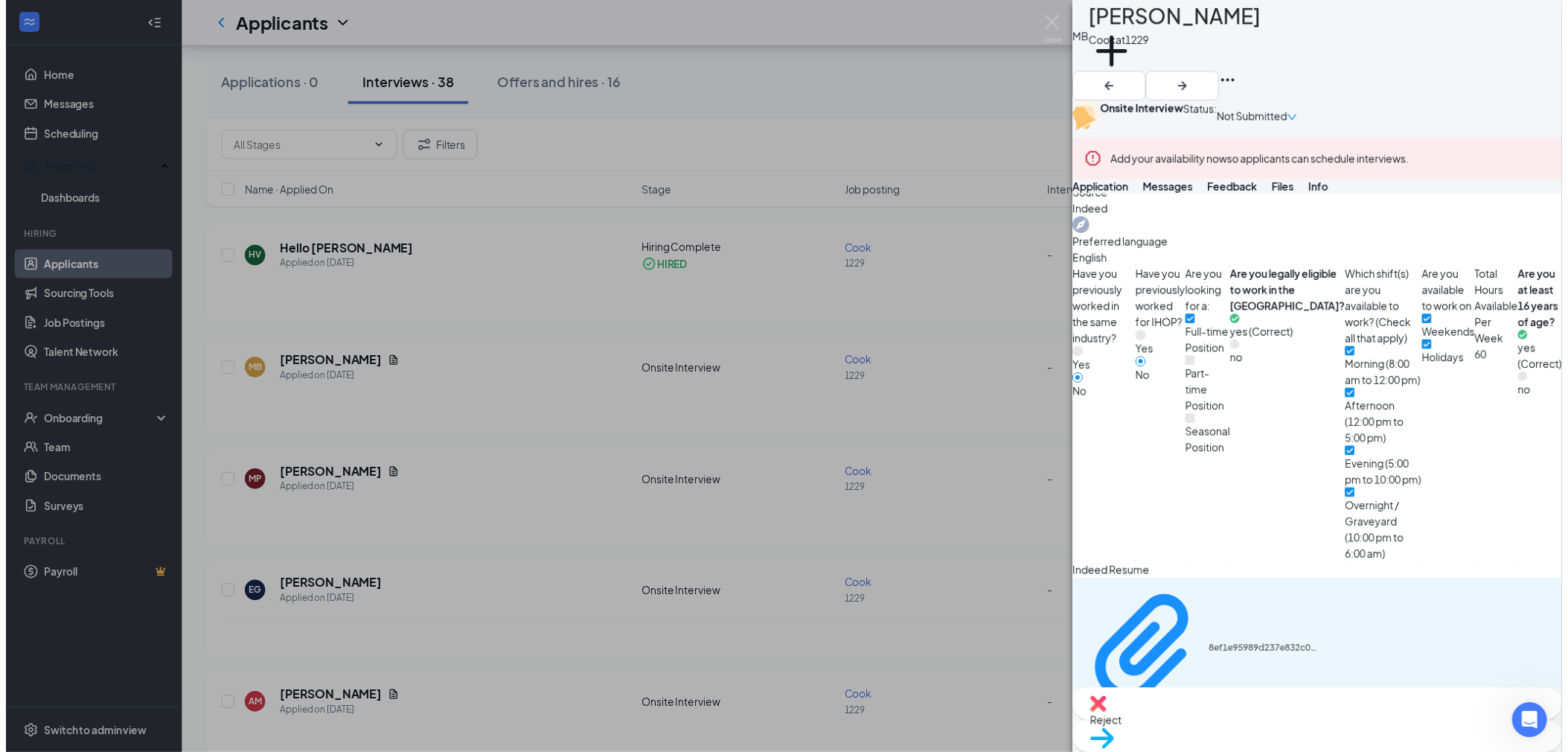
scroll to position [629, 0]
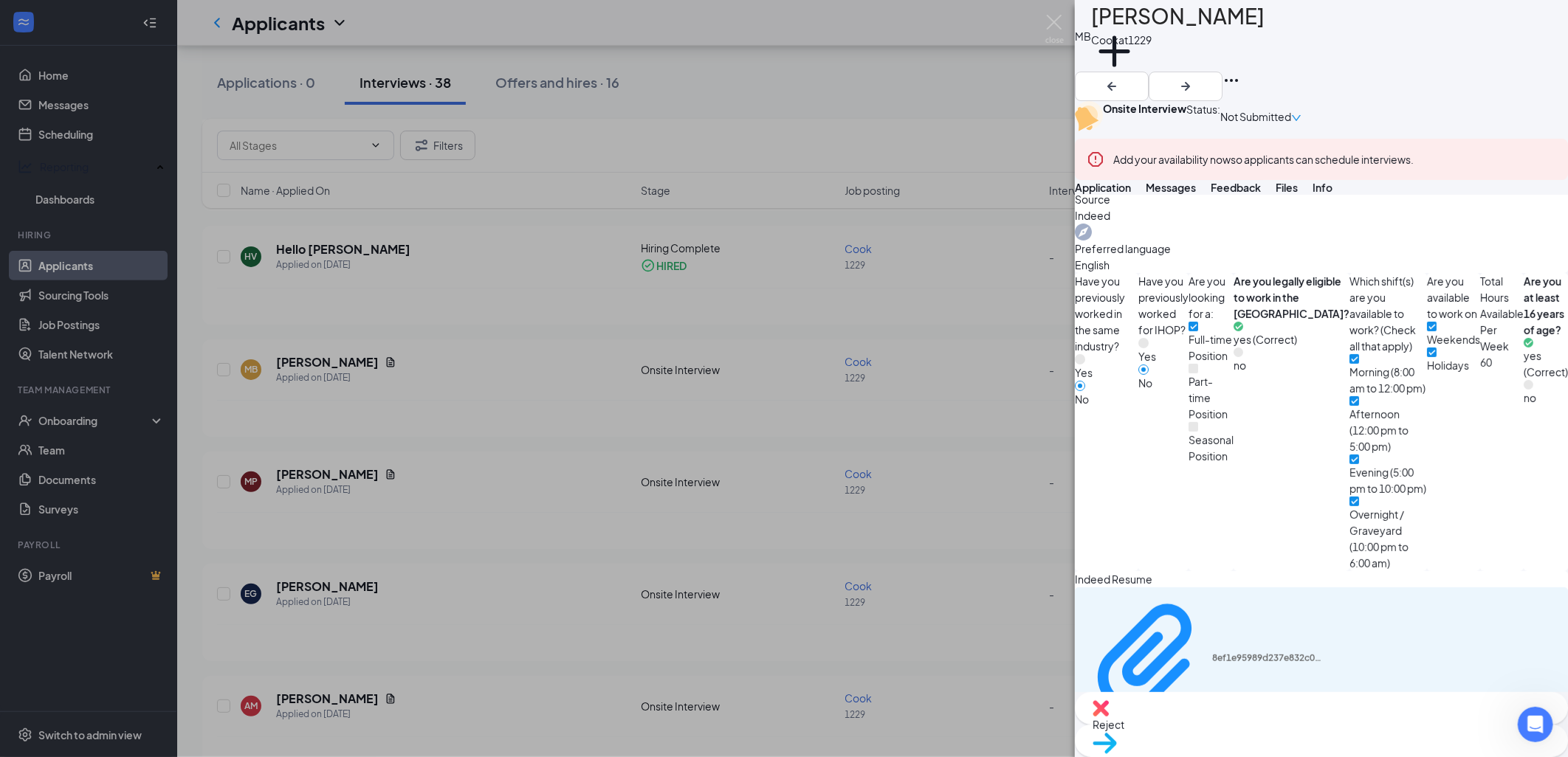
click at [978, 87] on div "MB [PERSON_NAME] at 1229 Add a tag Onsite Interview Status : Not Submitted Add …" at bounding box center [784, 378] width 1568 height 757
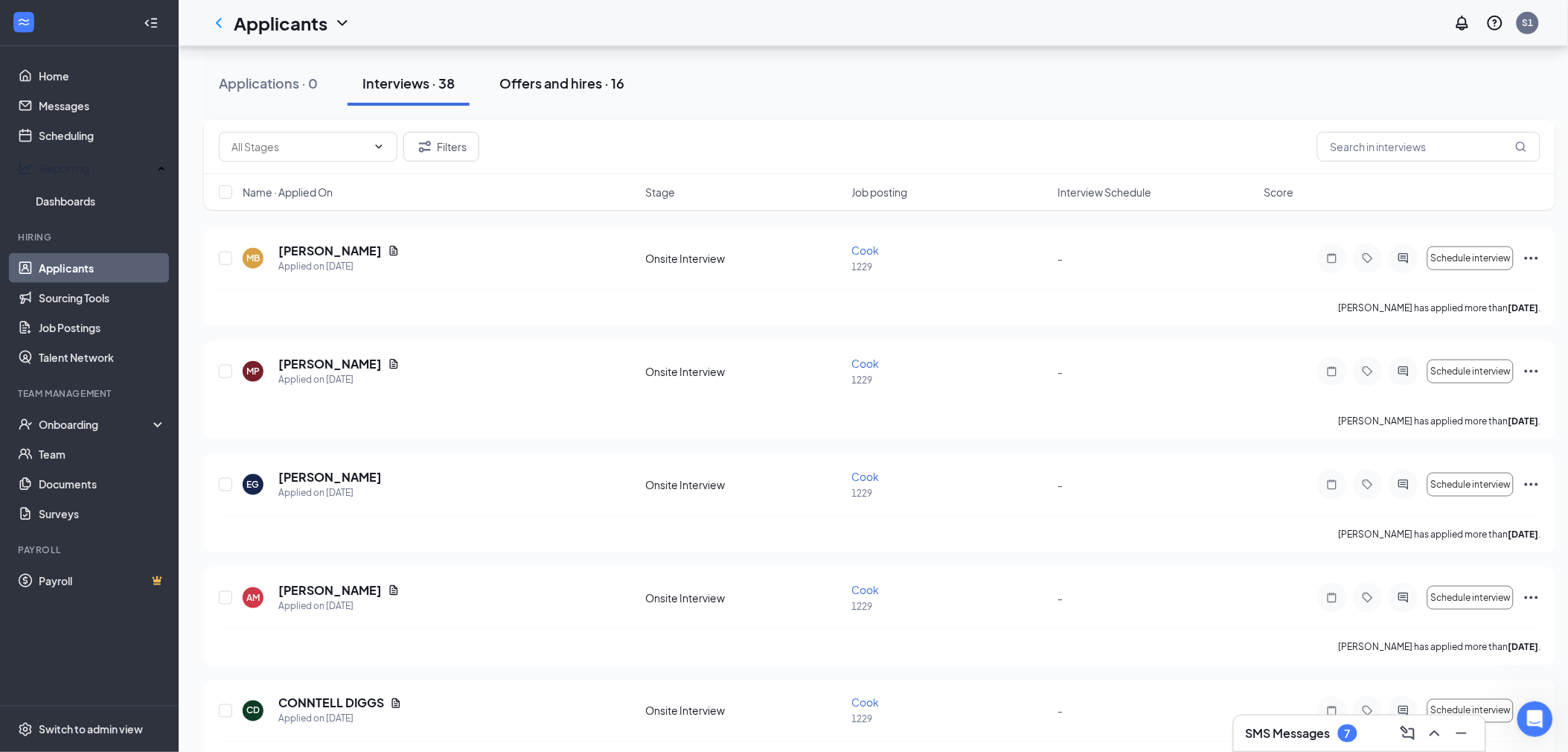
click at [516, 90] on div "Offers and hires · 16" at bounding box center [561, 83] width 125 height 18
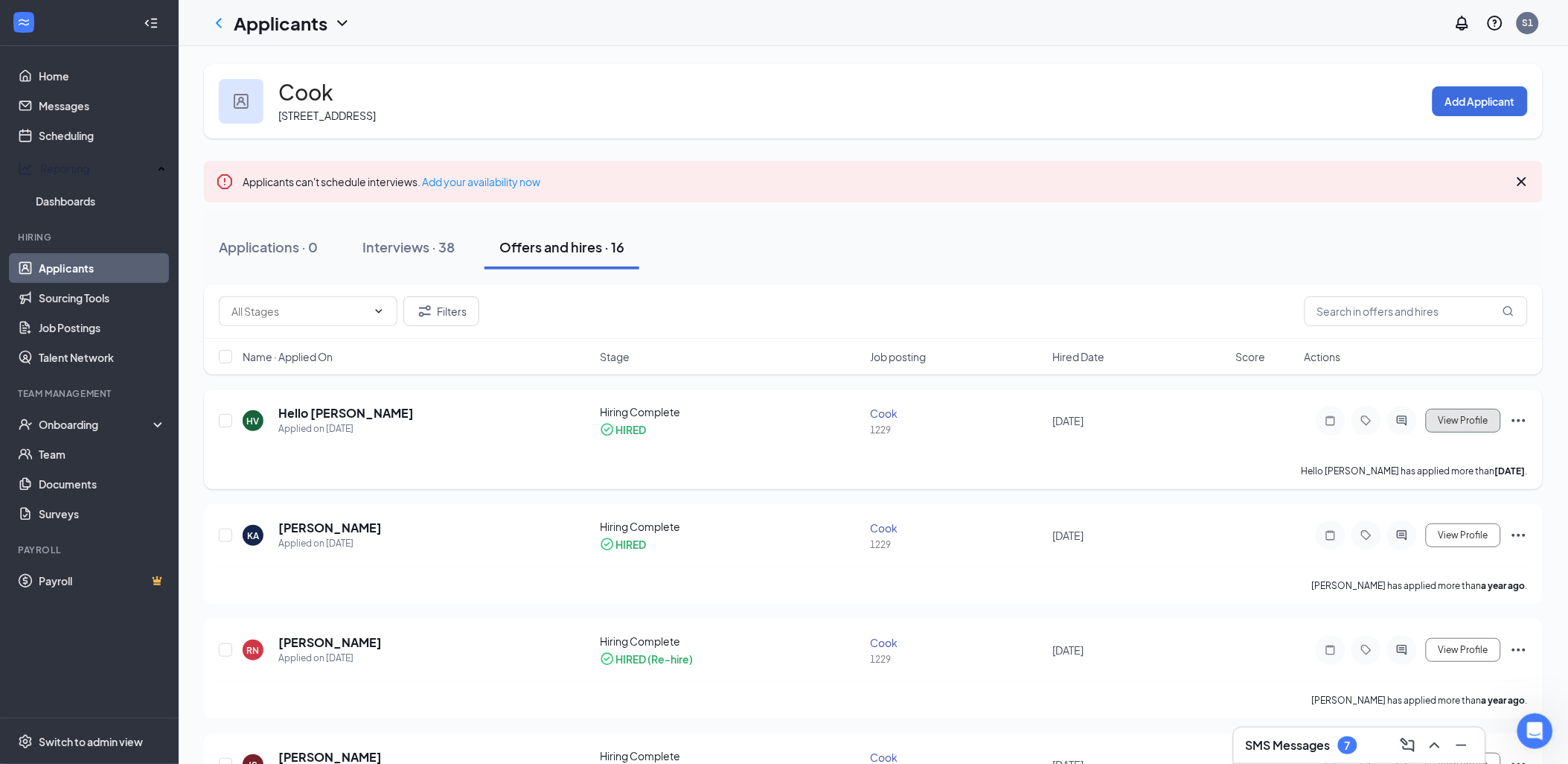
click at [1493, 419] on button "View Profile" at bounding box center [1463, 421] width 75 height 24
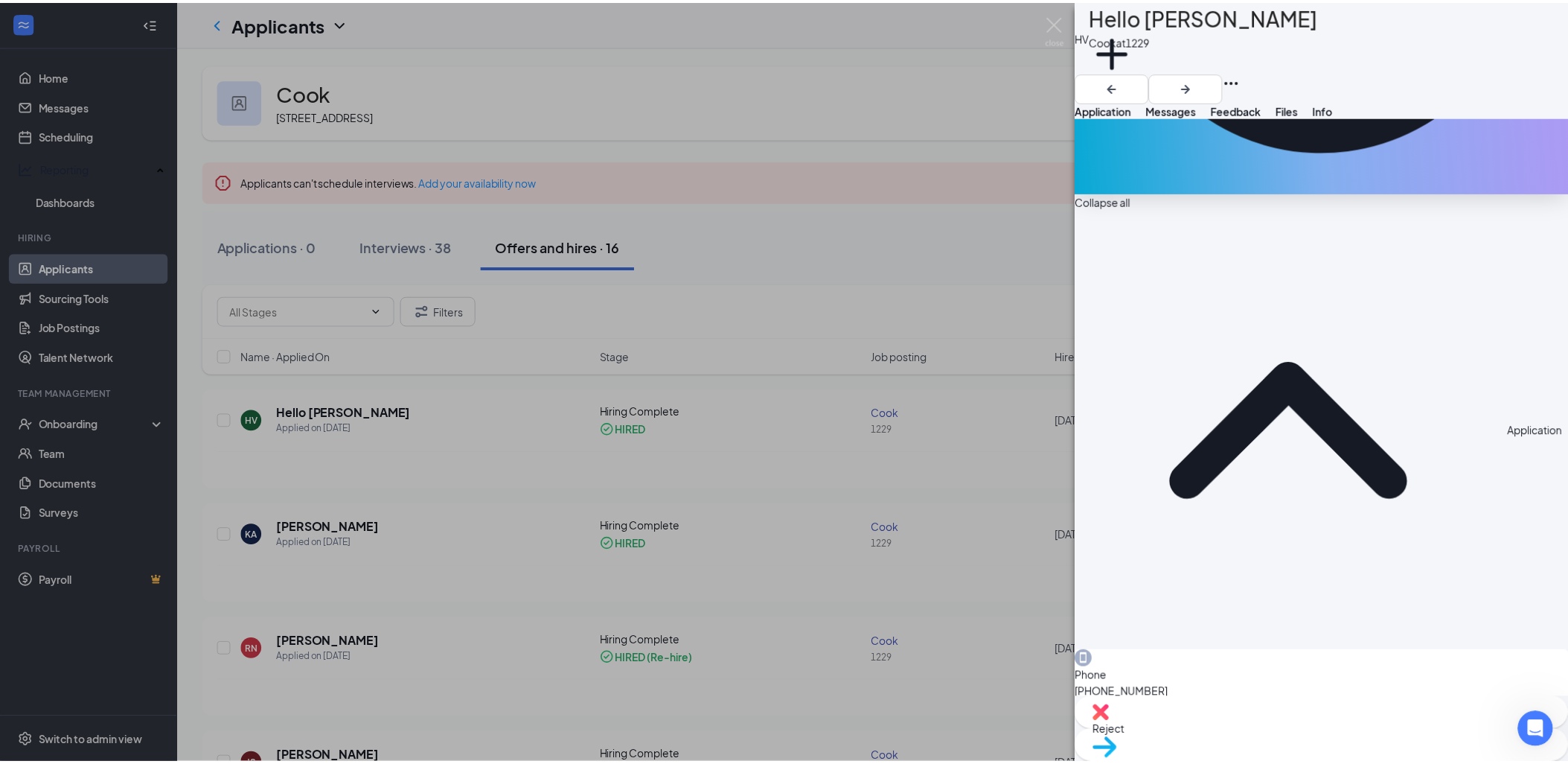
scroll to position [481, 0]
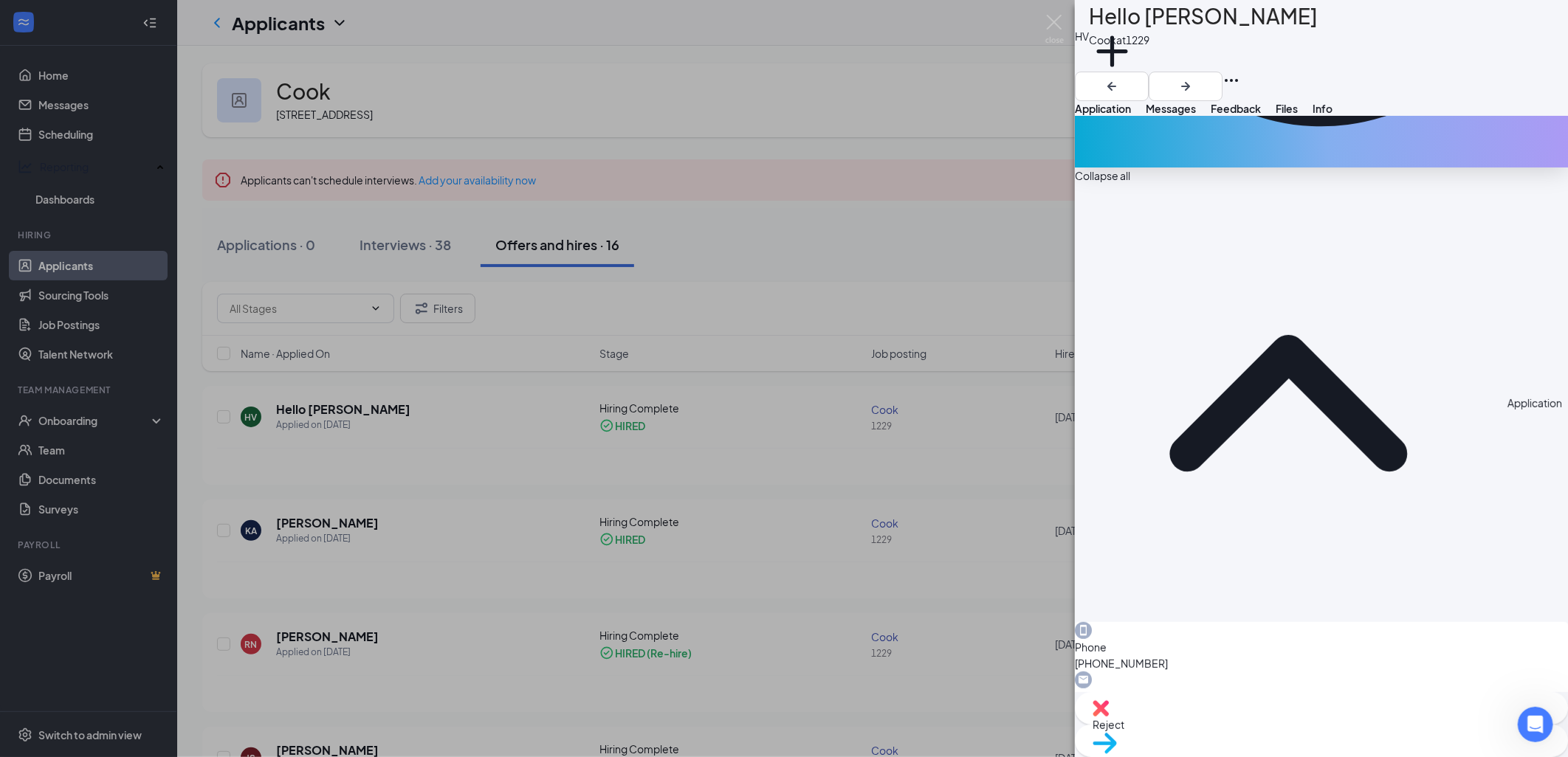
click at [850, 157] on div "HV Hello [PERSON_NAME] at 1229 Add a tag Application Messages Feedback Files In…" at bounding box center [784, 378] width 1568 height 757
